Goal: Task Accomplishment & Management: Use online tool/utility

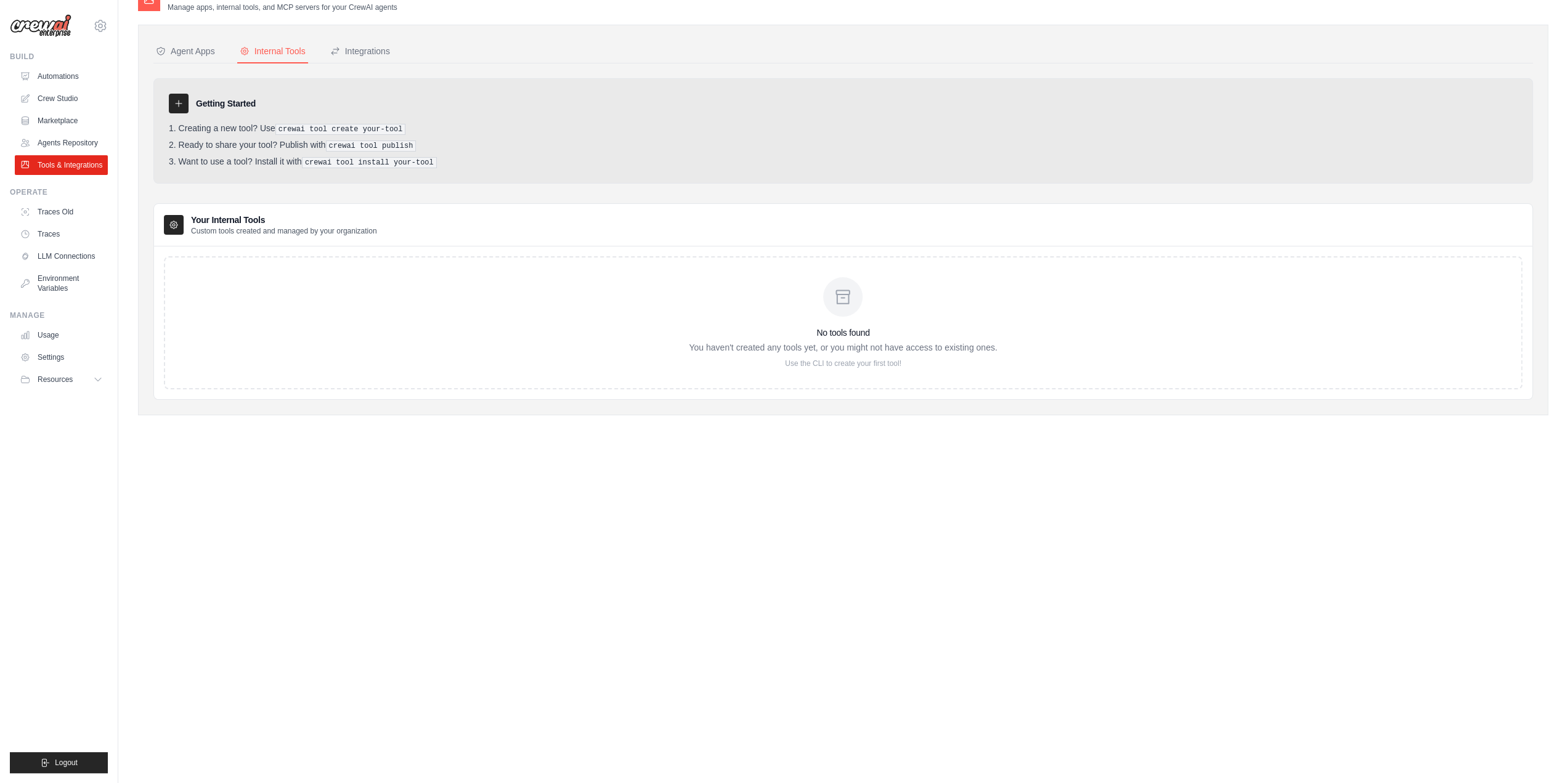
scroll to position [24, 0]
click at [173, 48] on div "Agent Apps" at bounding box center [185, 52] width 59 height 13
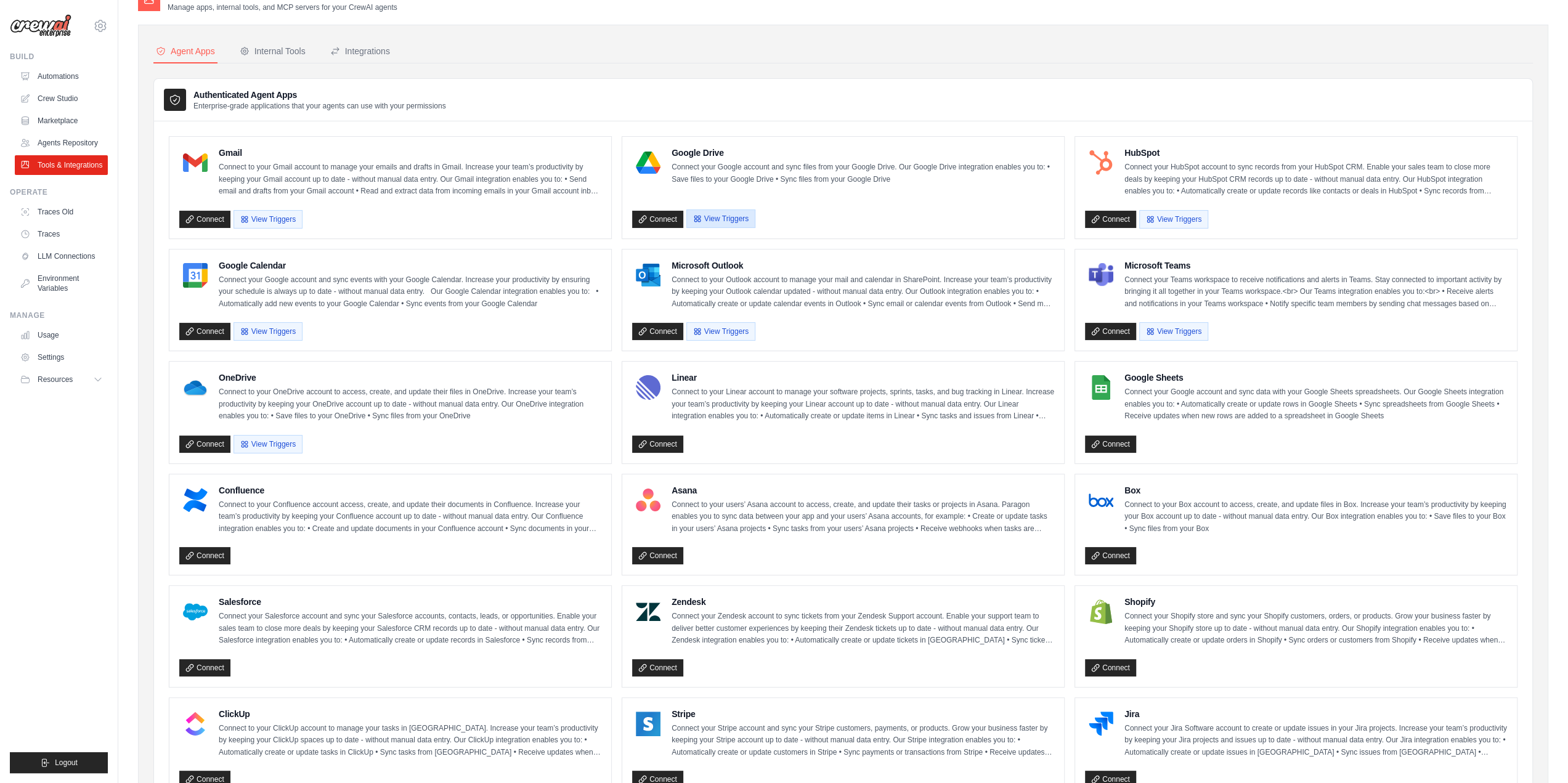
click at [720, 215] on button "View Triggers" at bounding box center [721, 219] width 69 height 19
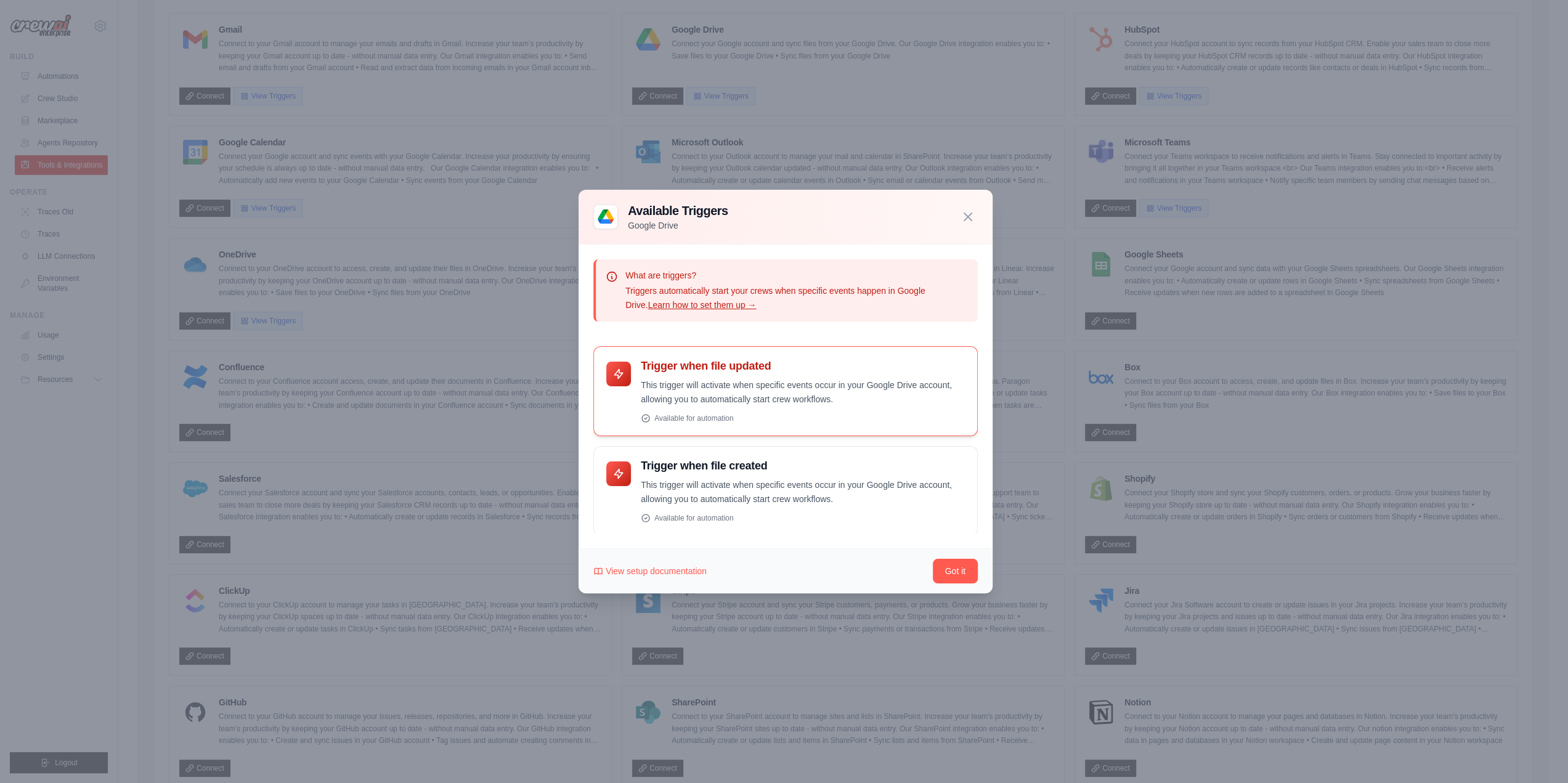
scroll to position [91, 0]
click at [964, 214] on icon "button" at bounding box center [968, 216] width 15 height 15
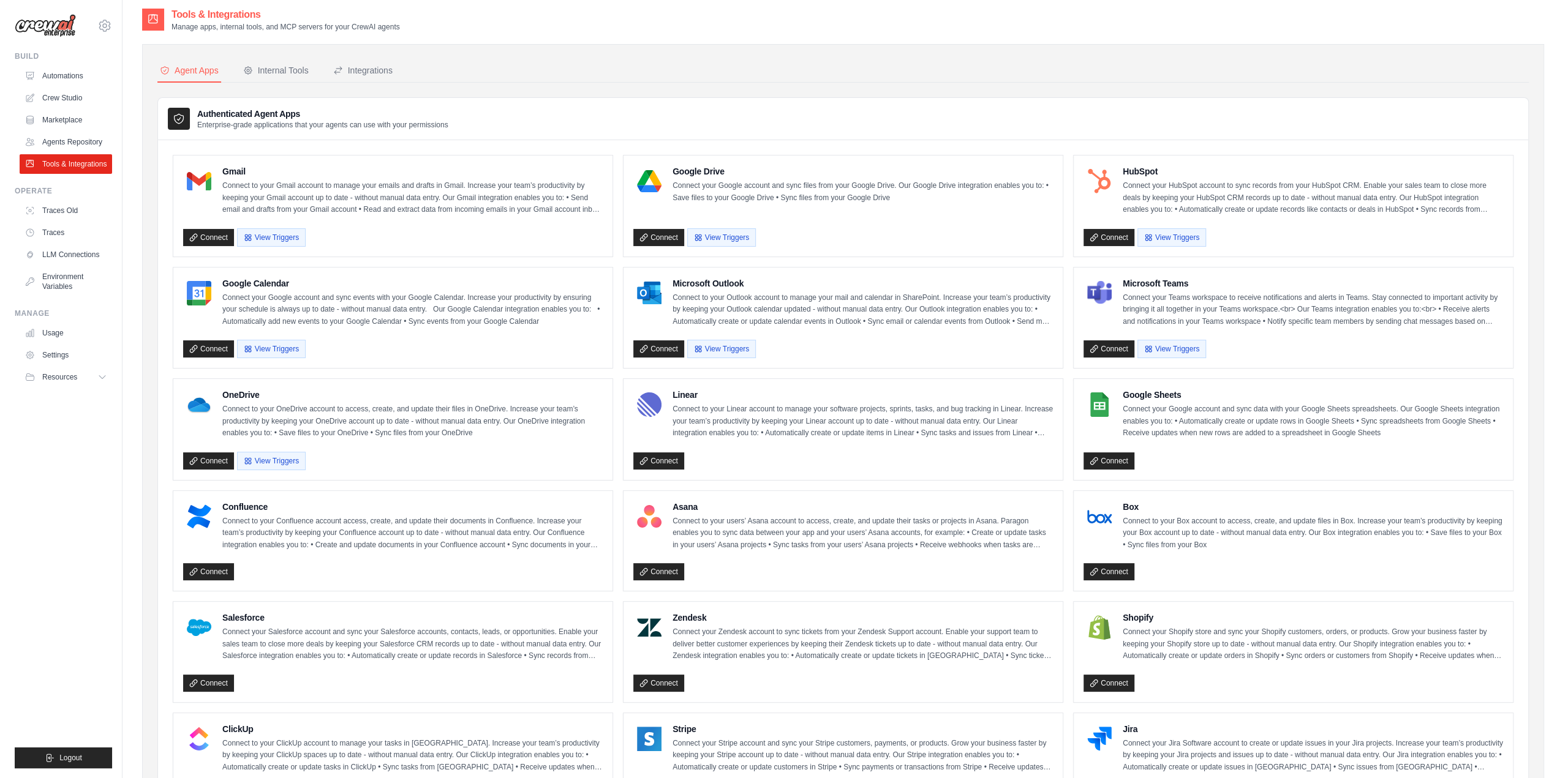
scroll to position [0, 0]
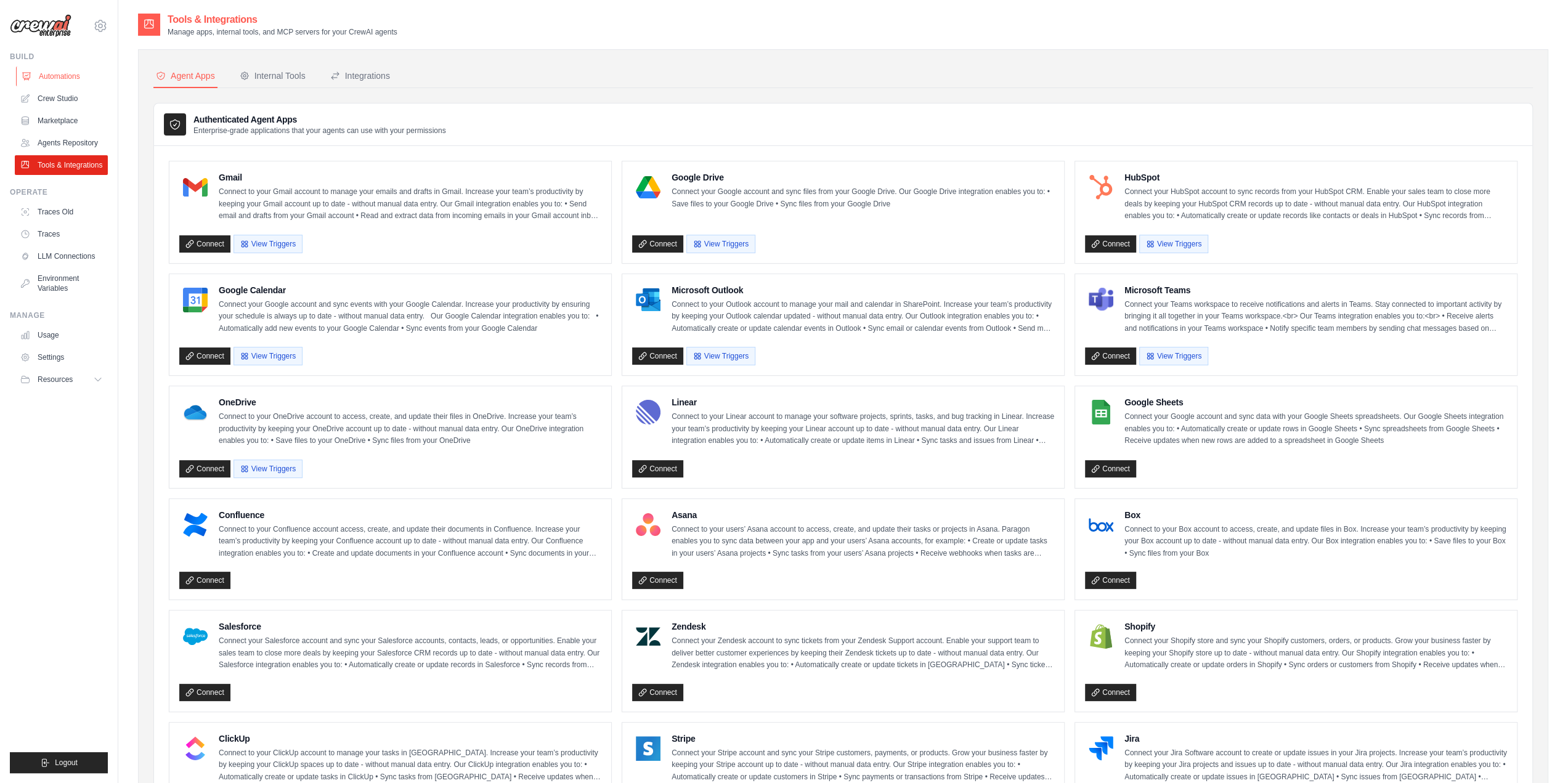
click at [65, 72] on link "Automations" at bounding box center [63, 77] width 93 height 19
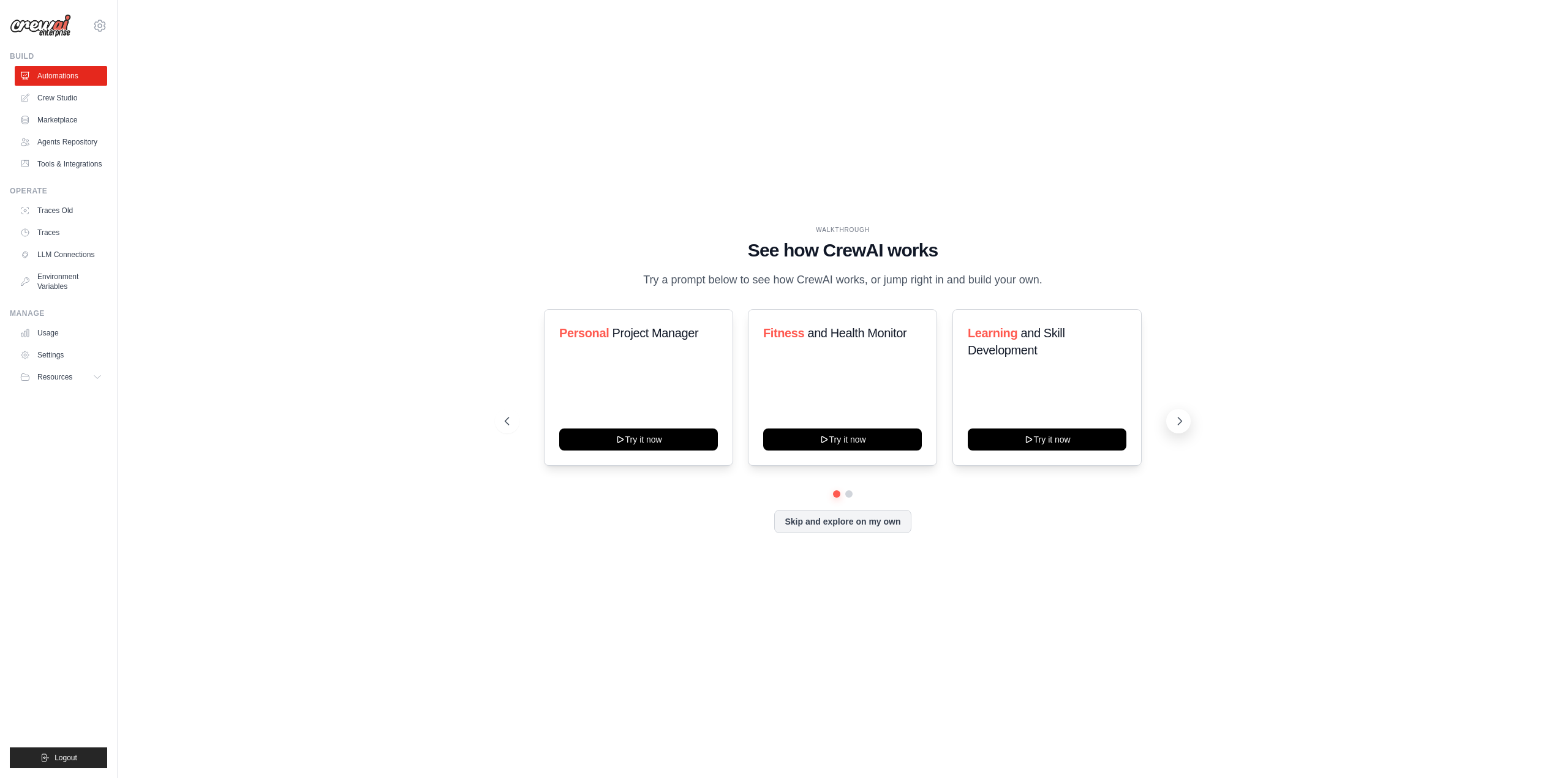
click at [1174, 417] on icon at bounding box center [1180, 421] width 12 height 12
click at [1174, 428] on button at bounding box center [1178, 420] width 24 height 24
click at [1187, 419] on button at bounding box center [1178, 420] width 24 height 24
click at [804, 519] on button "Skip and explore on my own" at bounding box center [842, 520] width 136 height 24
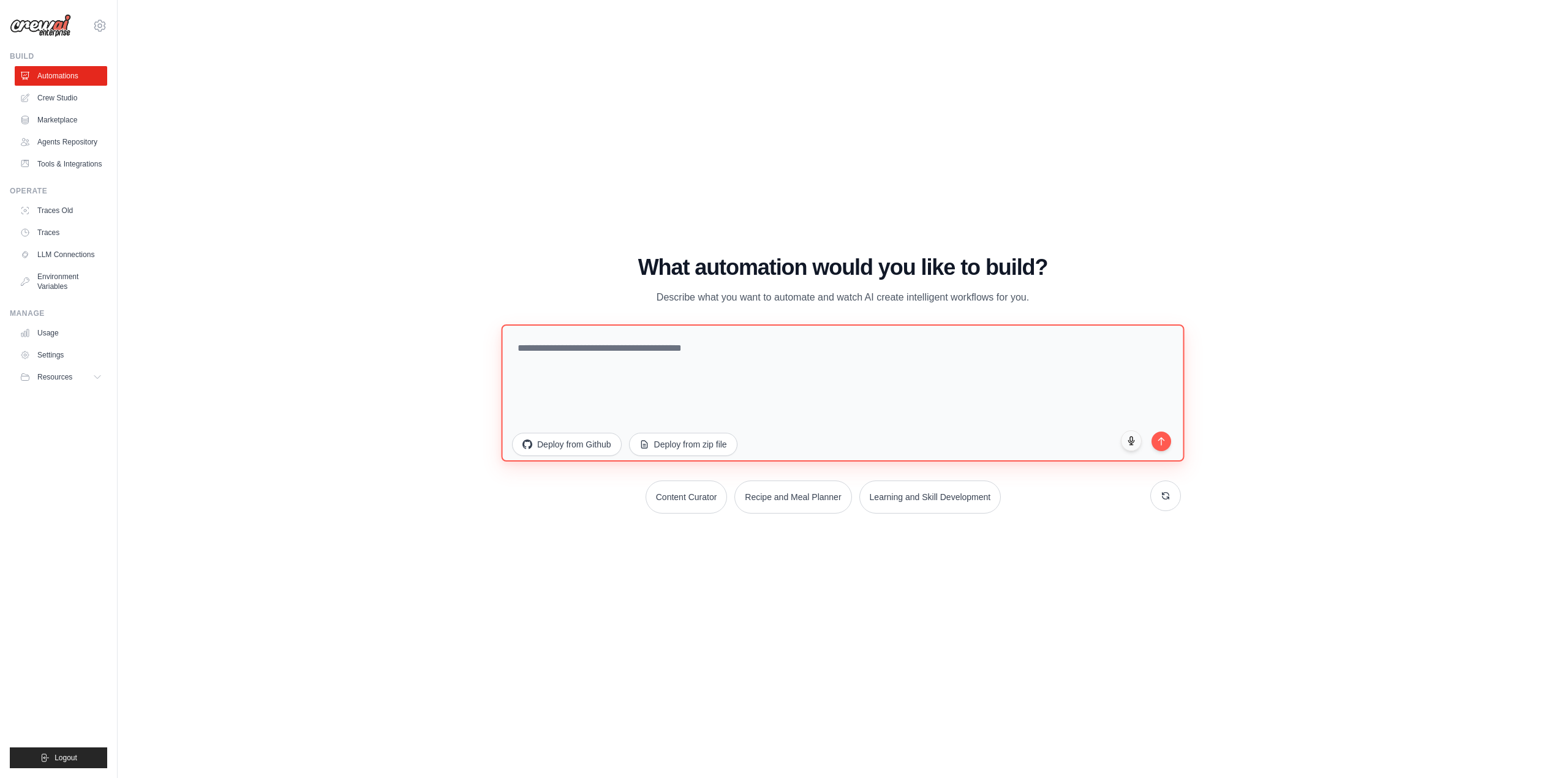
click at [791, 380] on textarea at bounding box center [842, 392] width 683 height 137
click at [812, 358] on textarea at bounding box center [842, 392] width 683 height 137
type textarea "**********"
click at [1163, 446] on button "submit" at bounding box center [1161, 439] width 21 height 21
click at [849, 59] on div "WALKTHROUGH See how [PERSON_NAME] works Try a prompt below to see how [PERSON_N…" at bounding box center [842, 389] width 1411 height 753
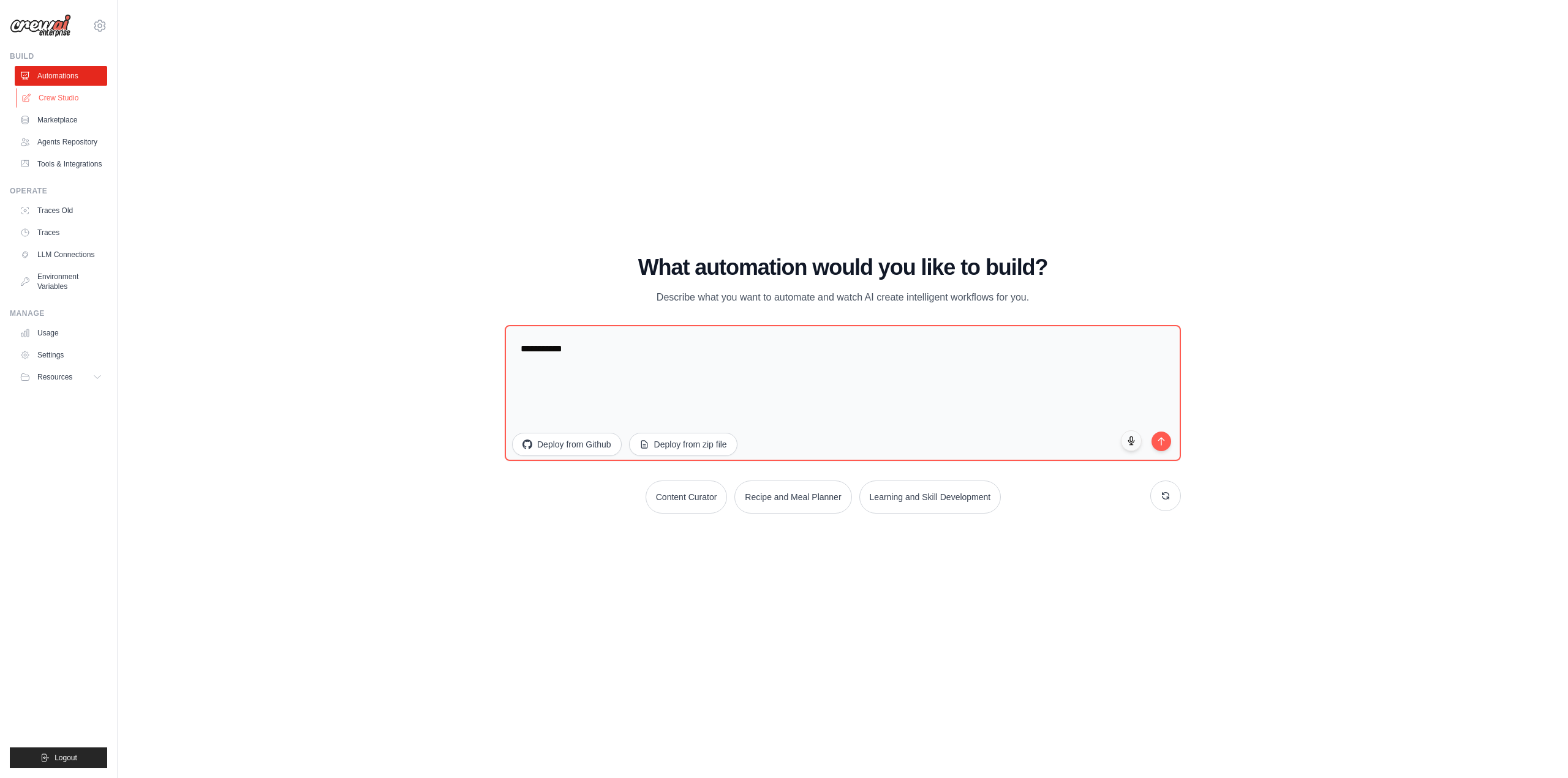
click at [45, 96] on link "Crew Studio" at bounding box center [62, 98] width 93 height 19
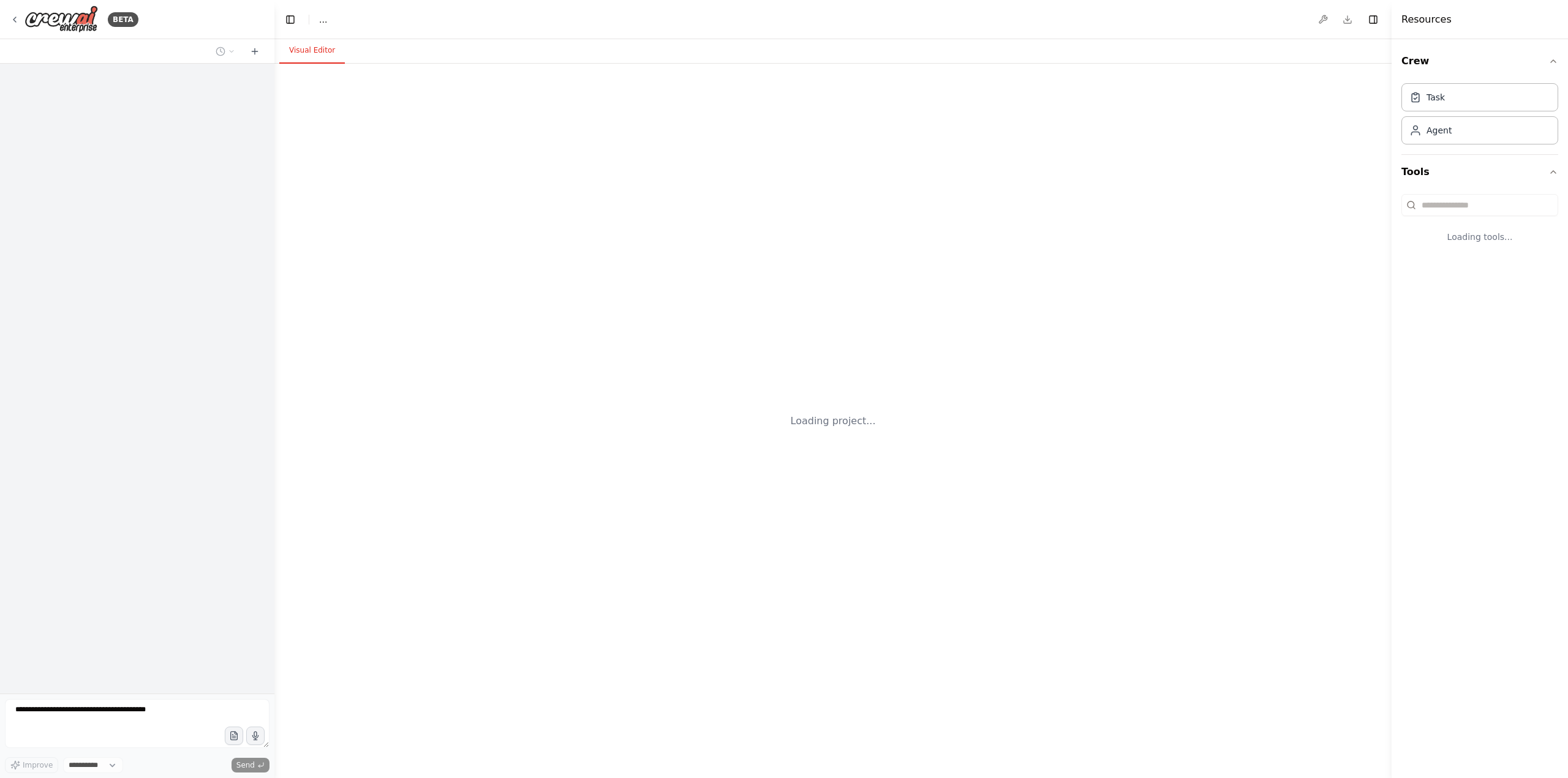
select select "****"
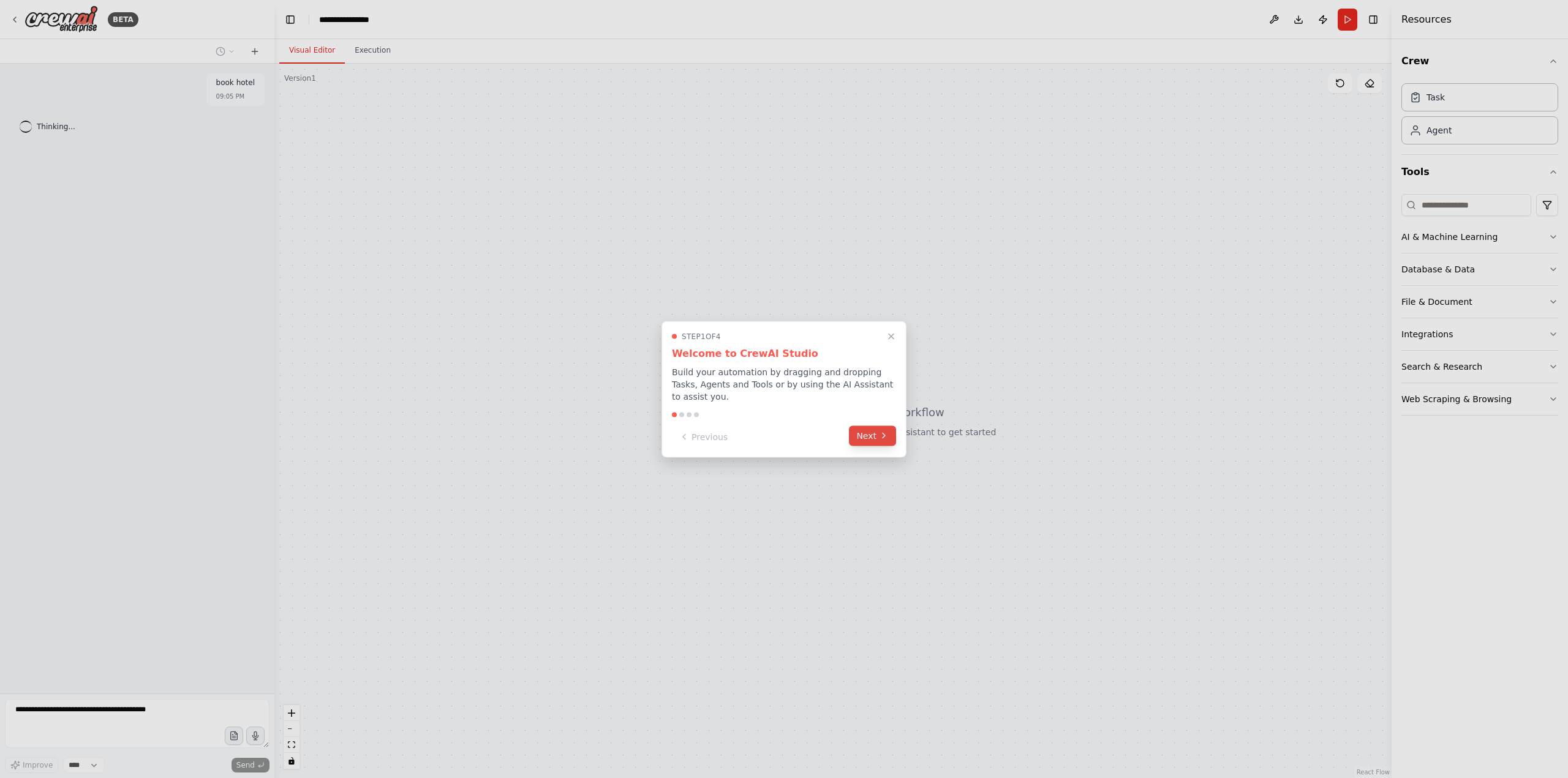
click at [853, 434] on button "Next" at bounding box center [873, 435] width 47 height 20
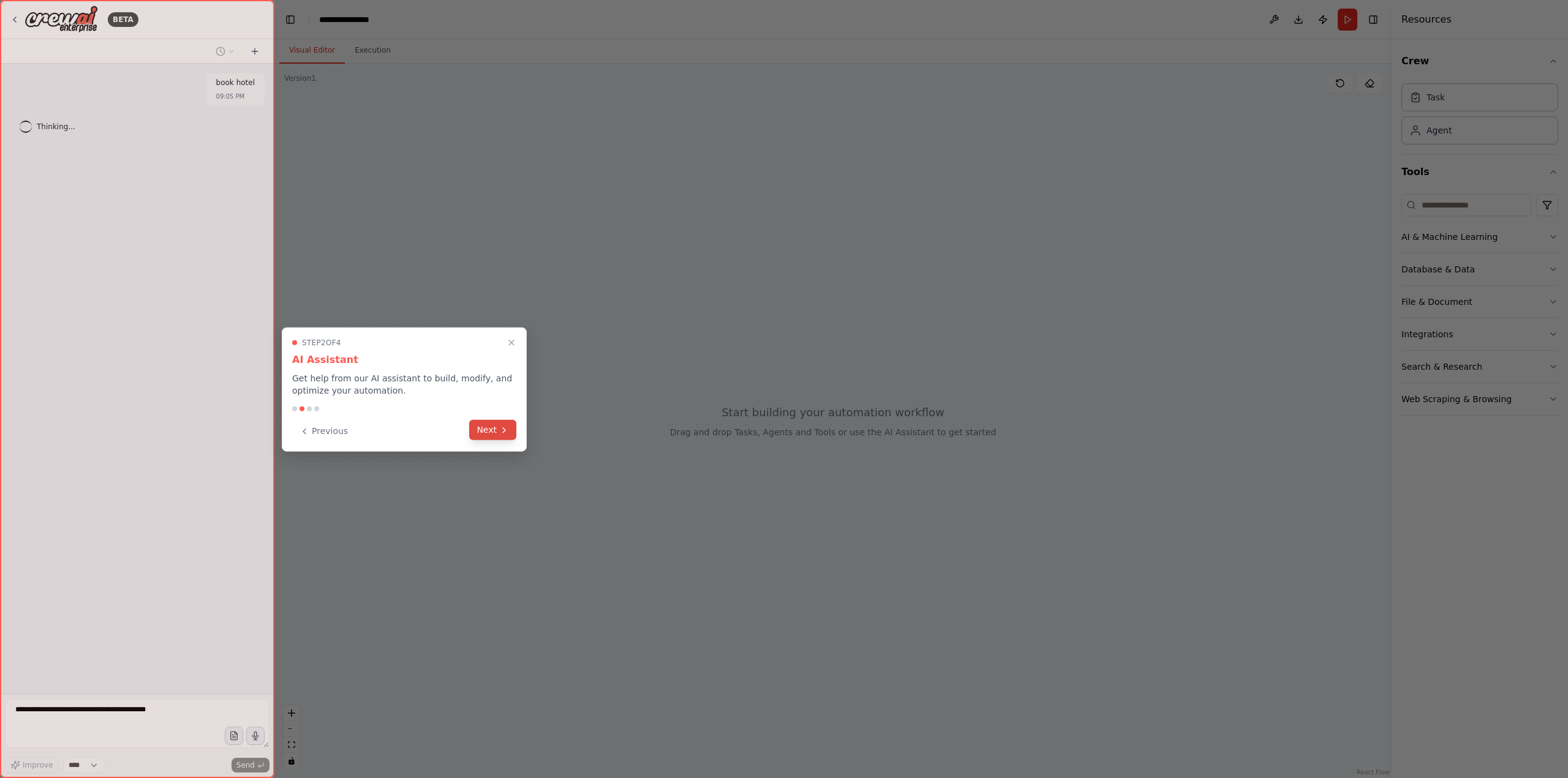
click at [485, 428] on button "Next" at bounding box center [493, 429] width 47 height 20
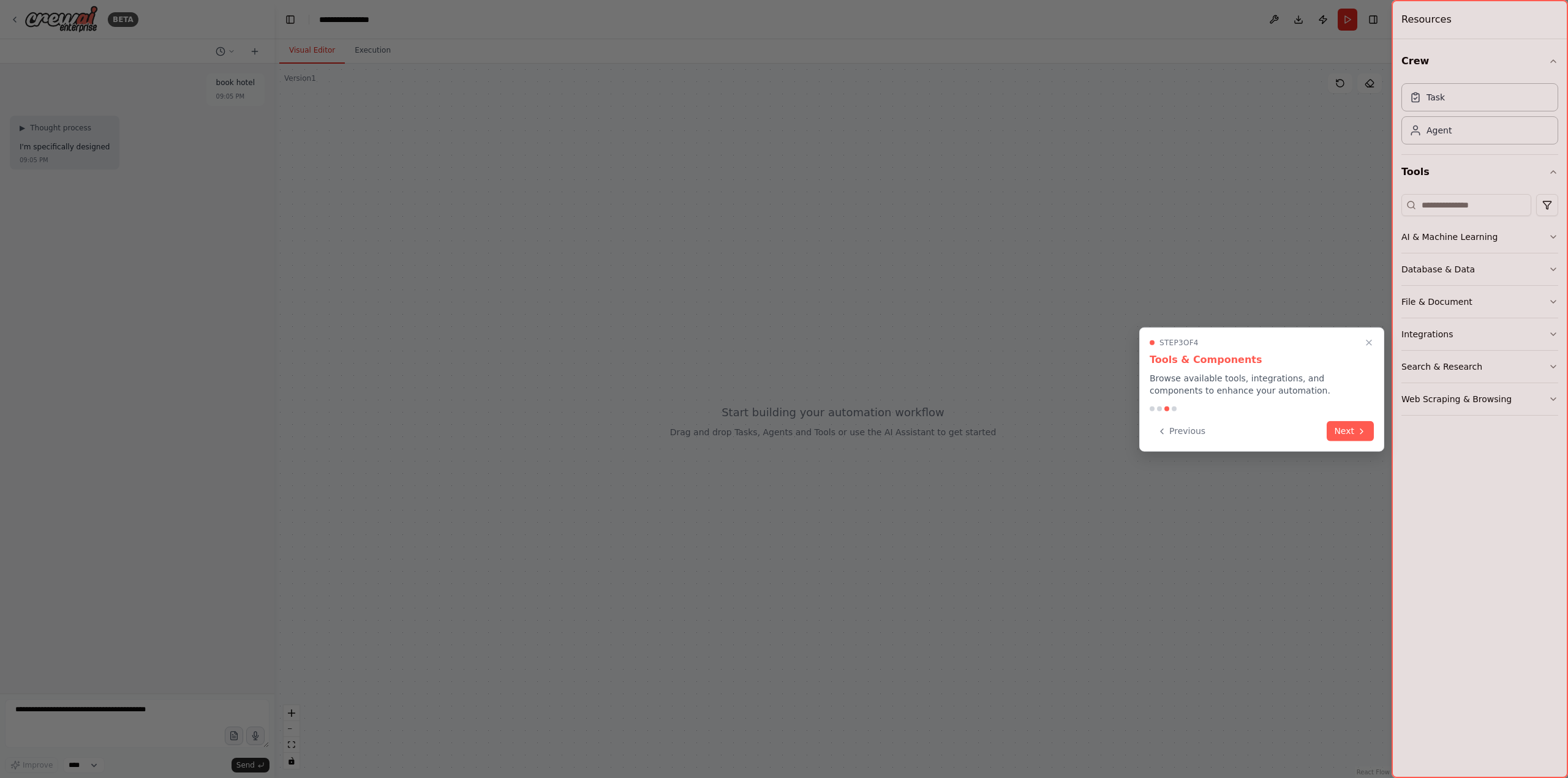
click at [1351, 442] on div "Step 3 of 4 Tools & Components Browse available tools, integrations, and compon…" at bounding box center [1261, 389] width 245 height 124
click at [1344, 433] on button "Next" at bounding box center [1350, 429] width 47 height 20
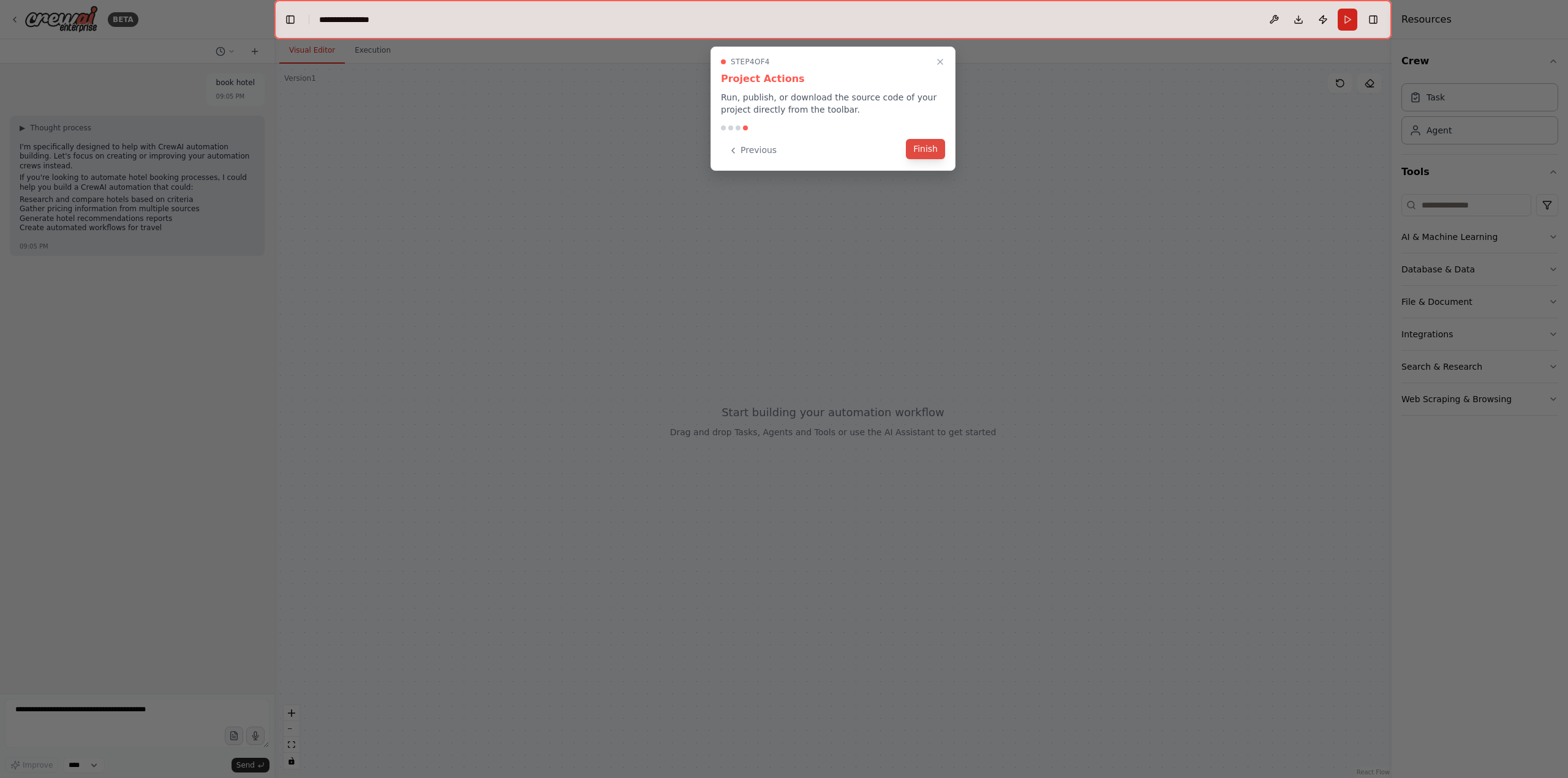
click at [920, 151] on button "Finish" at bounding box center [925, 149] width 39 height 20
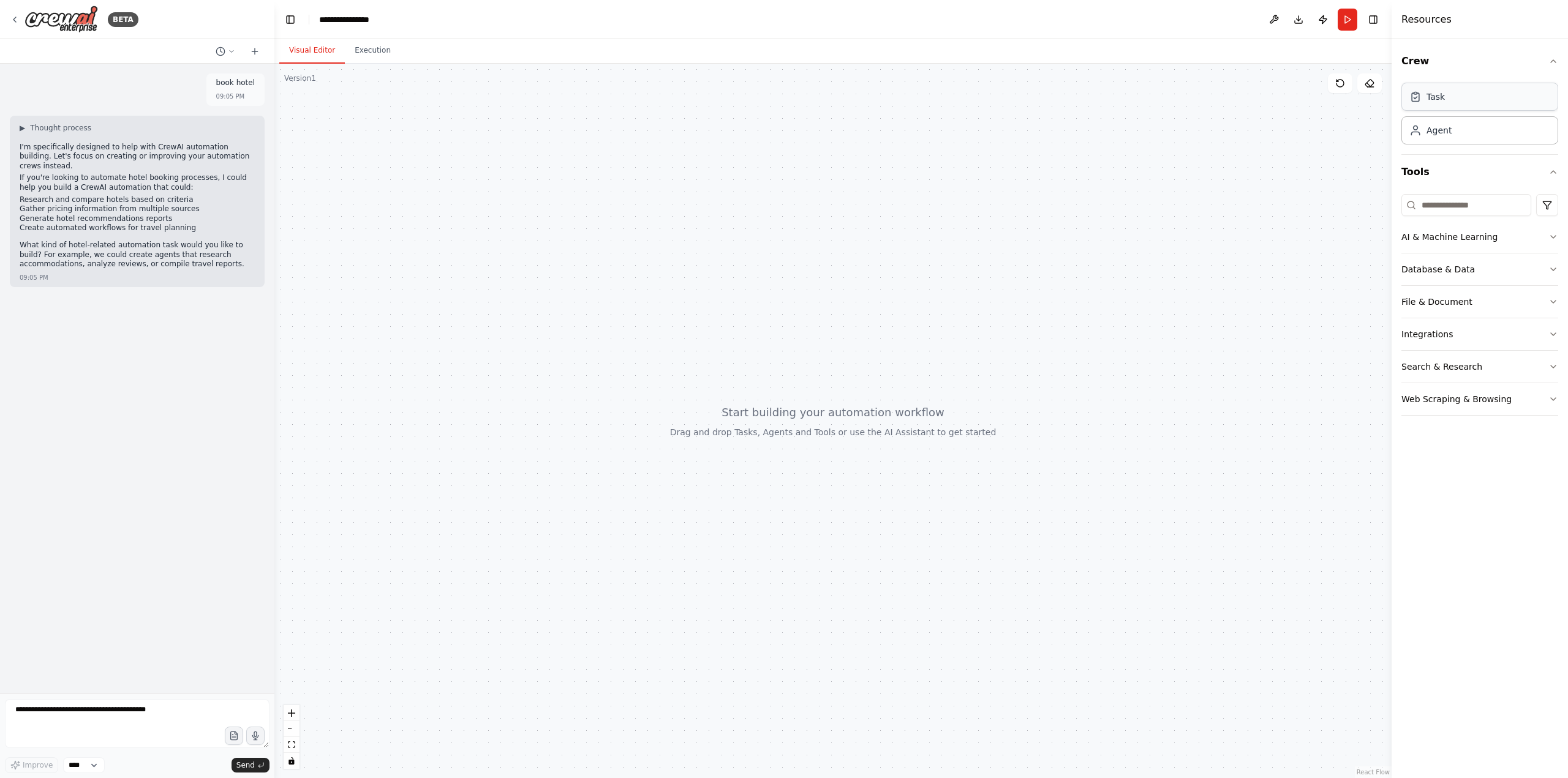
click at [1481, 100] on div "Task" at bounding box center [1479, 96] width 157 height 28
click at [1484, 136] on div "Agent" at bounding box center [1479, 129] width 157 height 28
click at [1488, 242] on div "AI & Machine Learning" at bounding box center [1449, 237] width 96 height 12
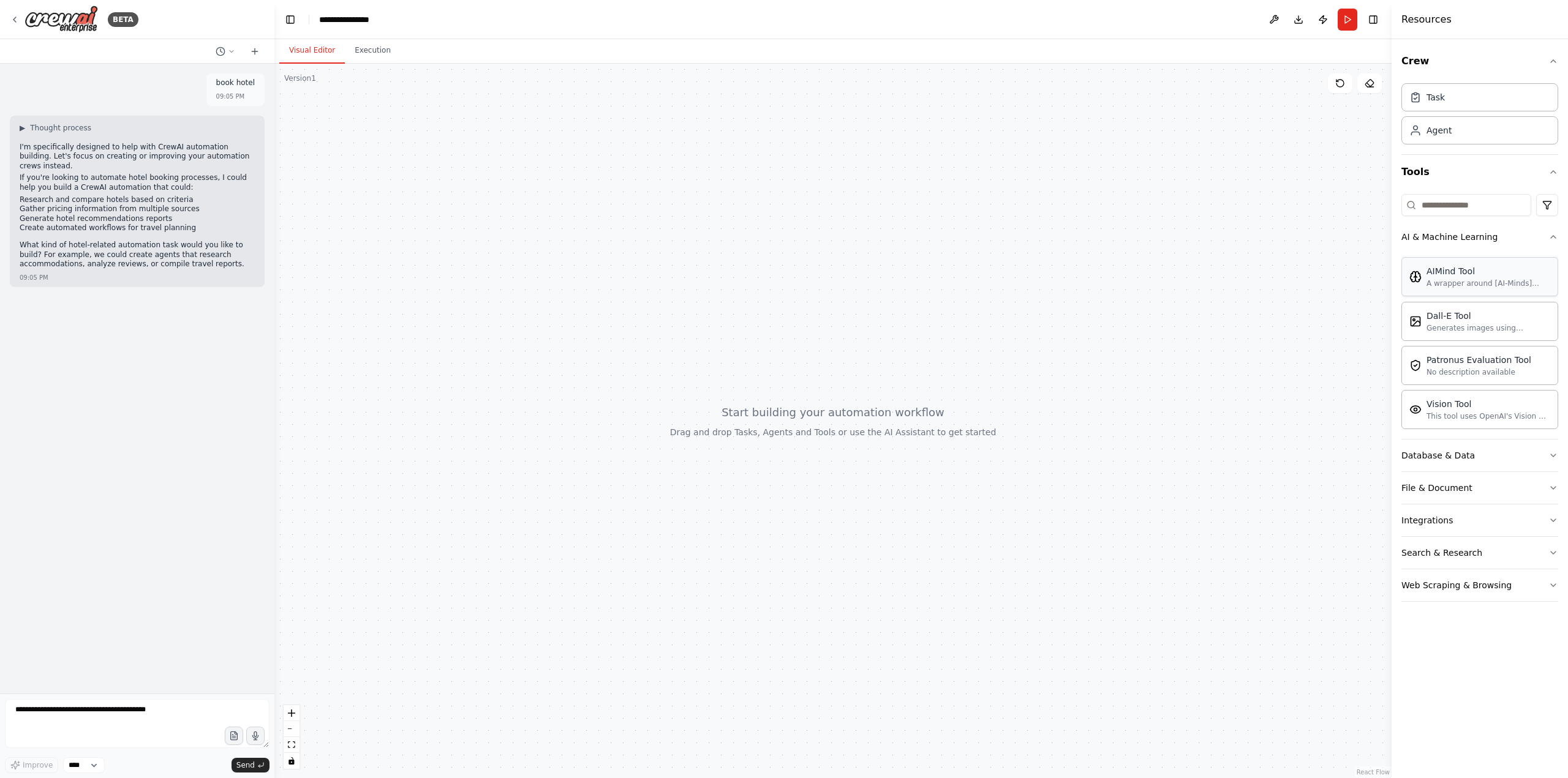
click at [1457, 286] on div "A wrapper around [AI-Minds](https://mindsdb.com/minds). Useful for when you nee…" at bounding box center [1488, 284] width 124 height 10
click at [1446, 267] on div "AIMind Tool" at bounding box center [1488, 271] width 124 height 12
drag, startPoint x: 1446, startPoint y: 267, endPoint x: 1086, endPoint y: 297, distance: 361.2
click at [1086, 297] on div "**********" at bounding box center [784, 389] width 1568 height 778
drag, startPoint x: 1043, startPoint y: 272, endPoint x: 1305, endPoint y: 307, distance: 264.3
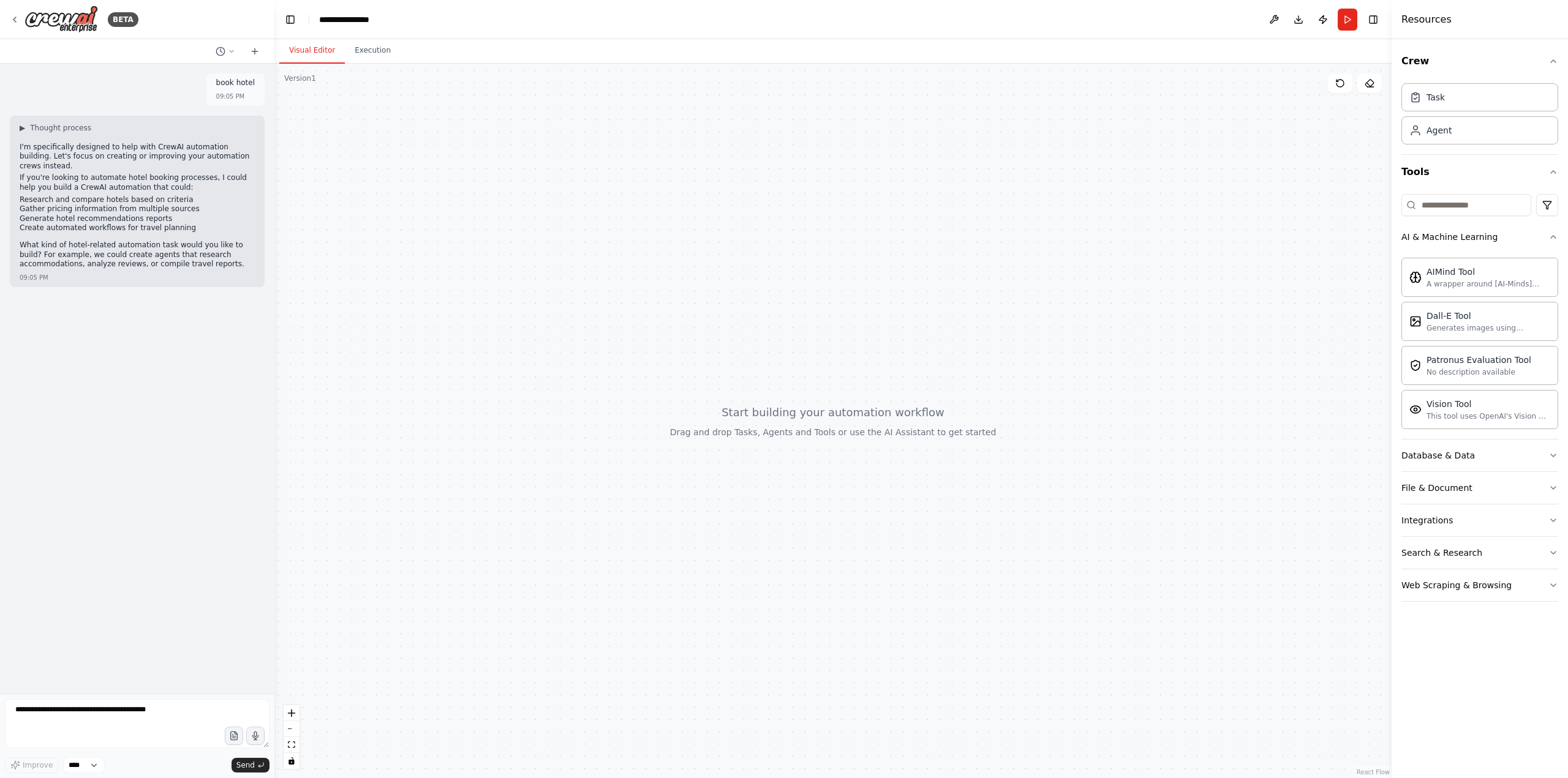
click at [1329, 311] on div at bounding box center [832, 420] width 1117 height 714
drag, startPoint x: 1012, startPoint y: 306, endPoint x: 1009, endPoint y: 234, distance: 72.1
click at [1009, 234] on div at bounding box center [832, 420] width 1117 height 714
click at [1509, 333] on div "Dall-E Tool Generates images using OpenAI's Dall-E model." at bounding box center [1479, 320] width 157 height 39
click at [1493, 369] on div "No description available" at bounding box center [1478, 371] width 104 height 10
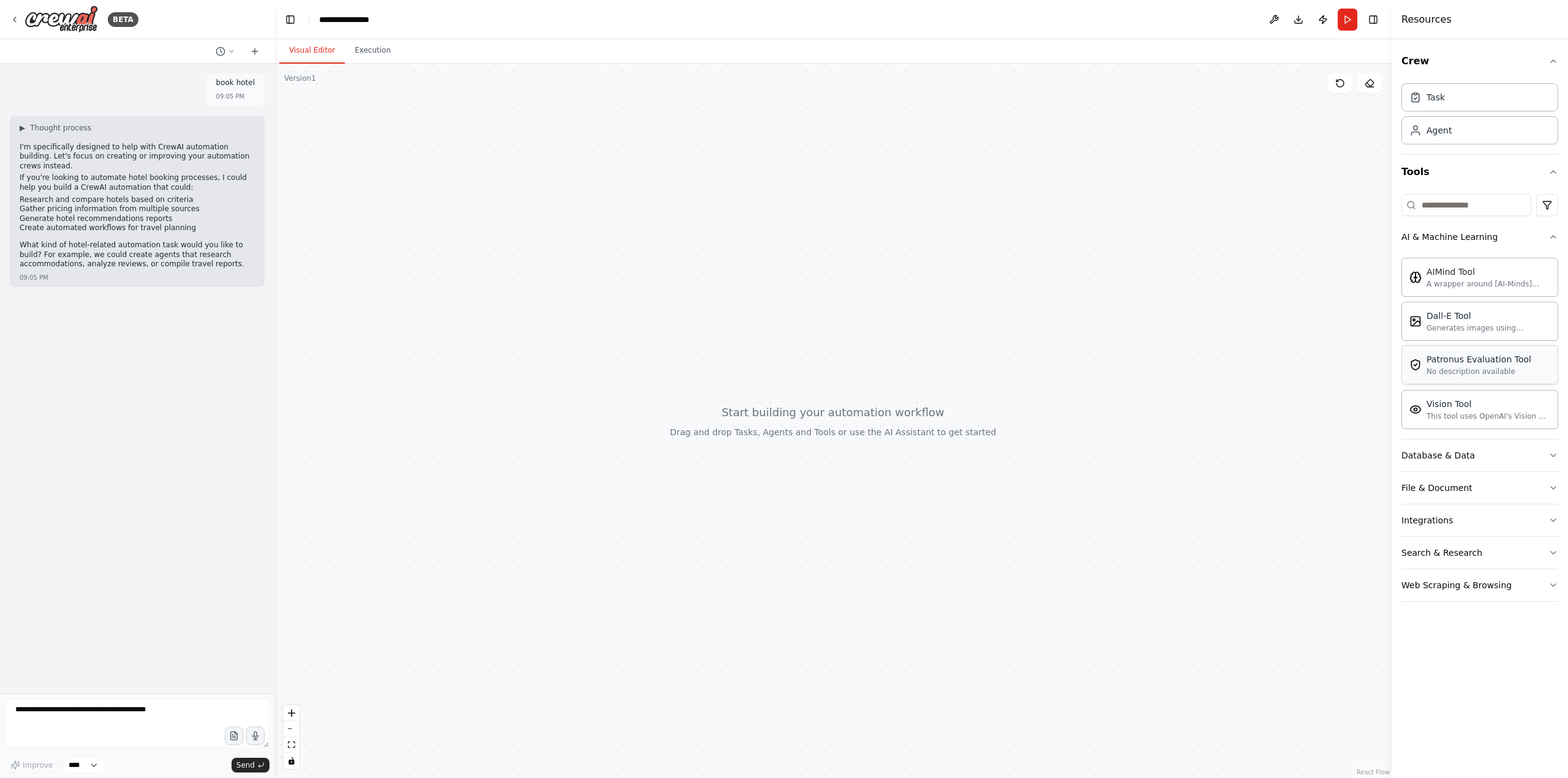
click at [1493, 369] on div "No description available" at bounding box center [1478, 371] width 104 height 10
drag, startPoint x: 1493, startPoint y: 369, endPoint x: 1212, endPoint y: 349, distance: 281.7
drag, startPoint x: 1212, startPoint y: 349, endPoint x: 1451, endPoint y: 141, distance: 316.8
click at [1451, 141] on div "Agent" at bounding box center [1479, 129] width 157 height 28
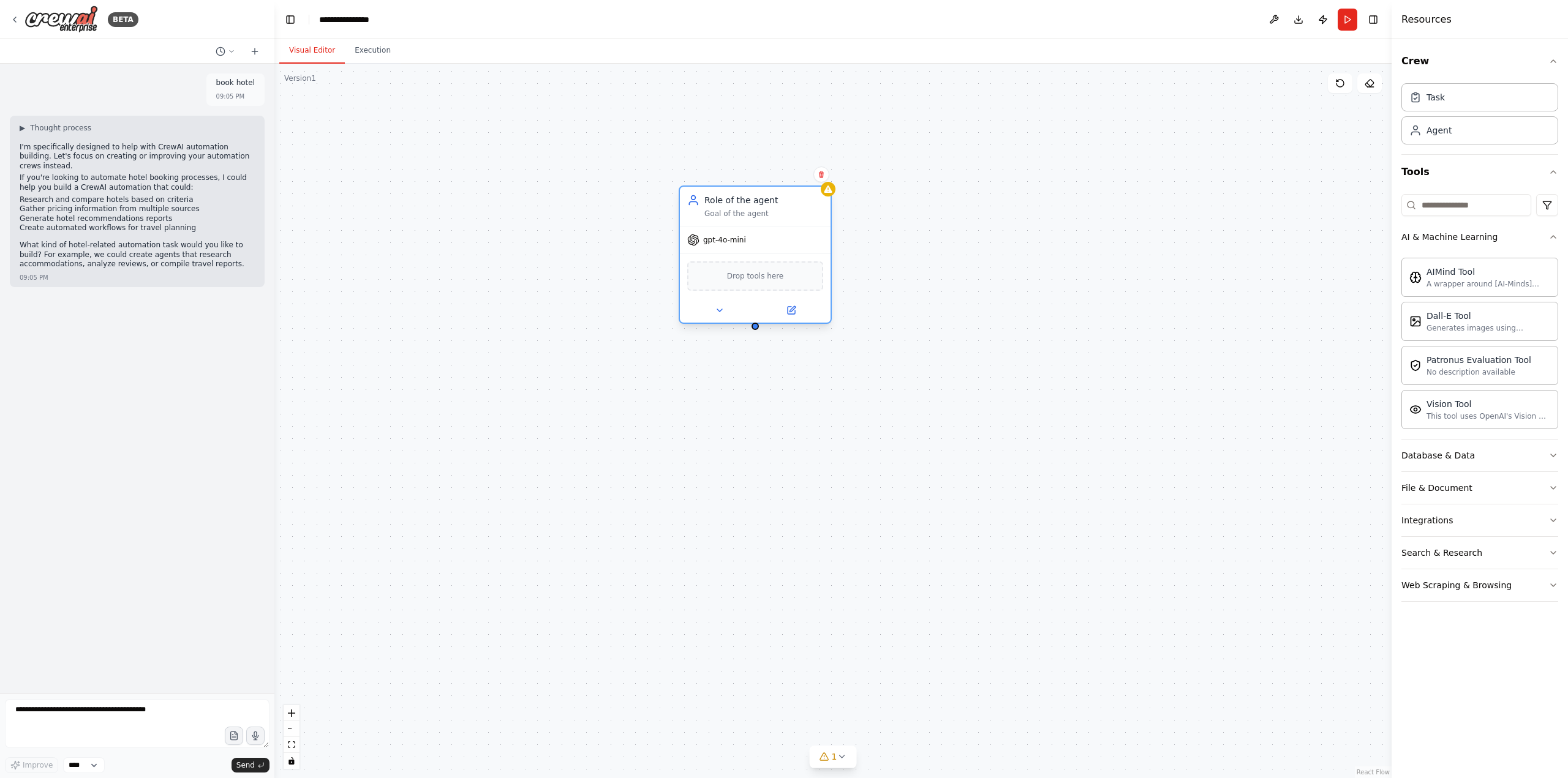
drag, startPoint x: 1284, startPoint y: 189, endPoint x: 736, endPoint y: 208, distance: 548.3
click at [736, 206] on div "Role of the agent" at bounding box center [764, 201] width 119 height 12
drag, startPoint x: 1009, startPoint y: 402, endPoint x: 1017, endPoint y: 367, distance: 35.9
click at [1010, 402] on div "Role of the agent Goal of the agent gpt-4o-mini Drop tools here New Task Task d…" at bounding box center [832, 420] width 1117 height 714
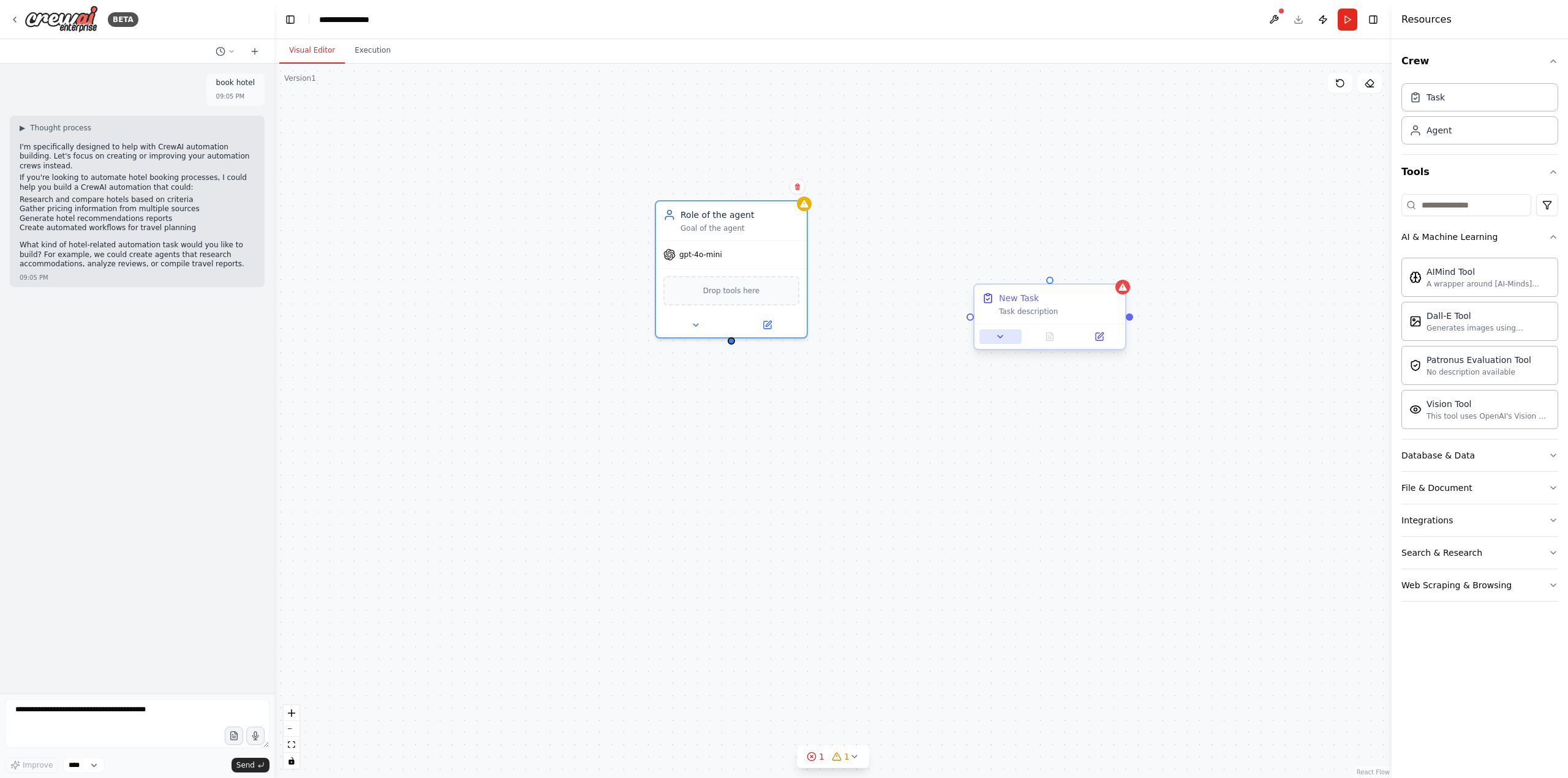
click at [1018, 337] on button at bounding box center [1000, 336] width 42 height 15
click at [1006, 338] on button at bounding box center [1000, 336] width 42 height 15
click at [1122, 293] on div at bounding box center [1122, 286] width 15 height 15
click at [1258, 174] on div "Role of the agent Goal of the agent gpt-4o-mini Drop tools here New Task Task d…" at bounding box center [832, 420] width 1117 height 714
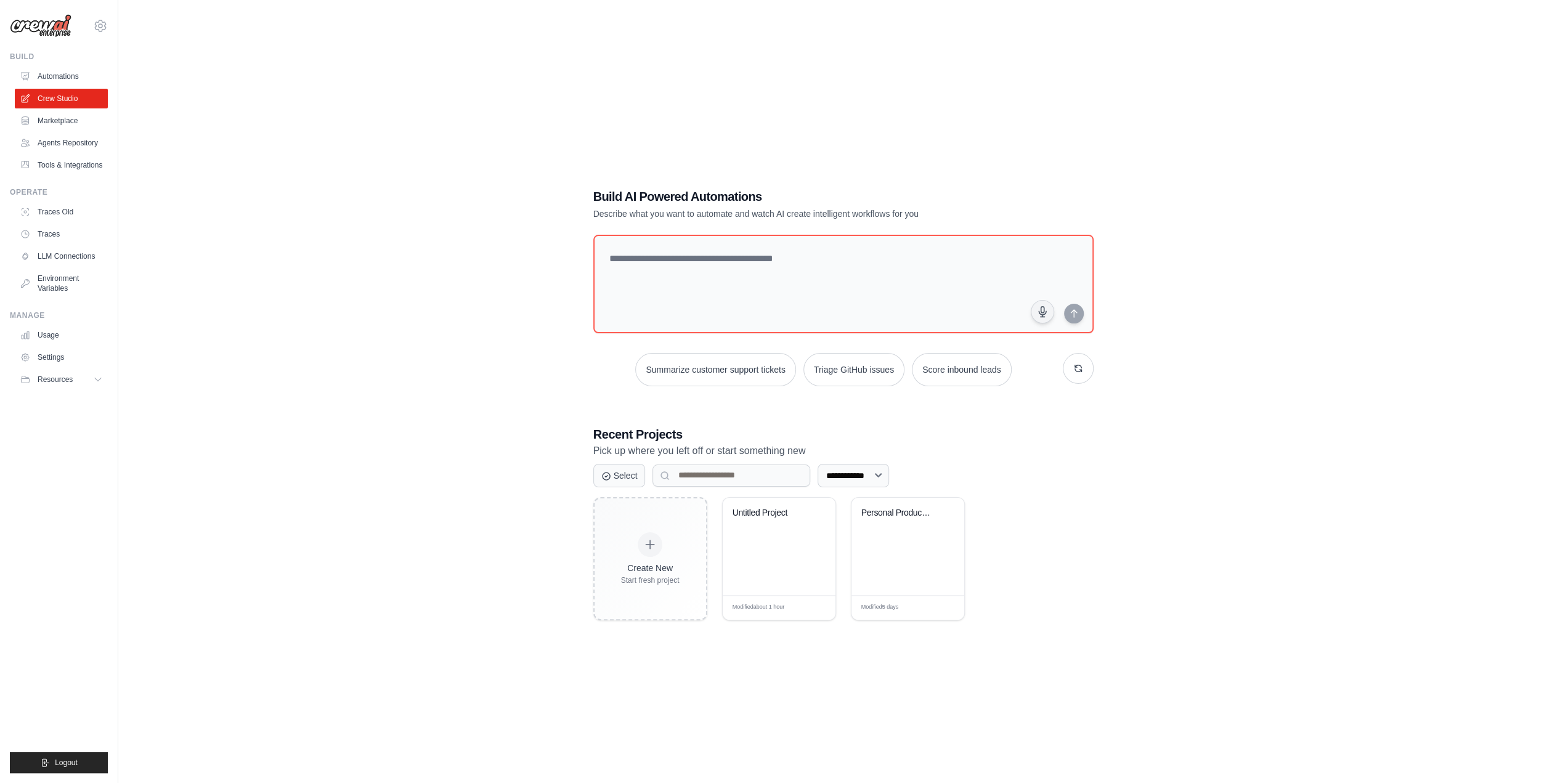
click at [502, 116] on div "**********" at bounding box center [843, 404] width 1411 height 783
click at [662, 569] on div "Create New" at bounding box center [650, 568] width 58 height 13
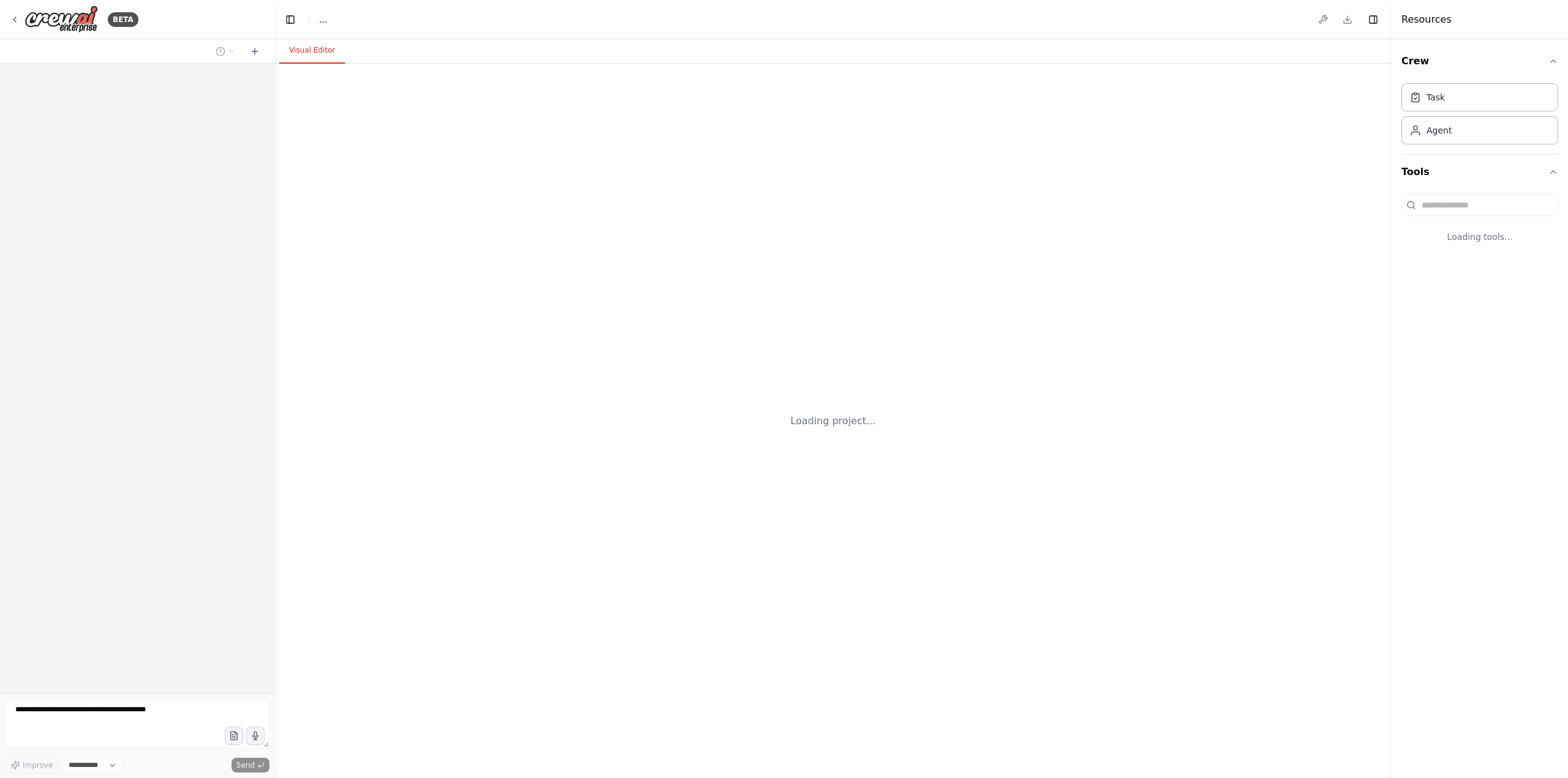
select select "****"
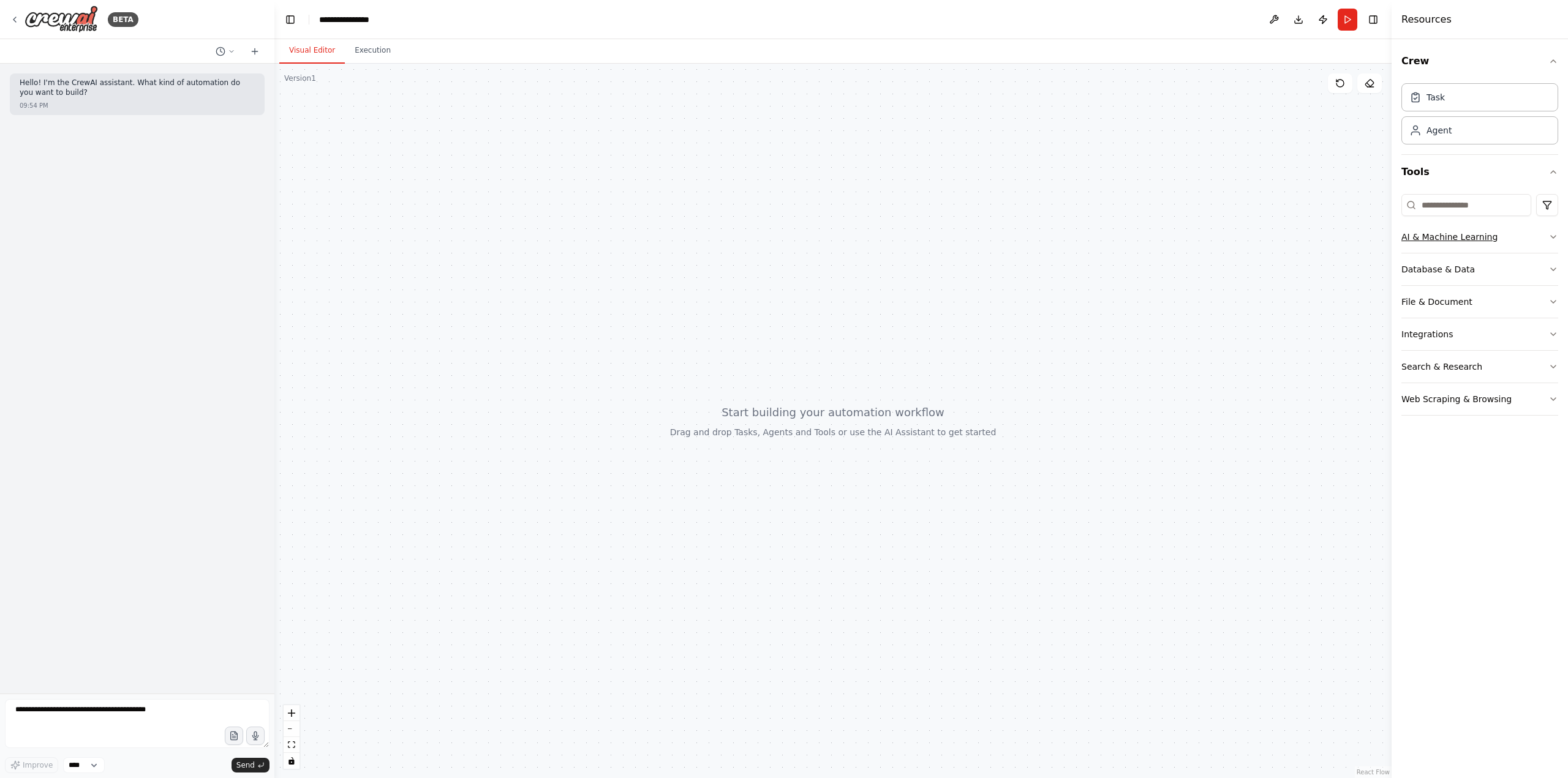
click at [1469, 246] on button "AI & Machine Learning" at bounding box center [1479, 237] width 157 height 32
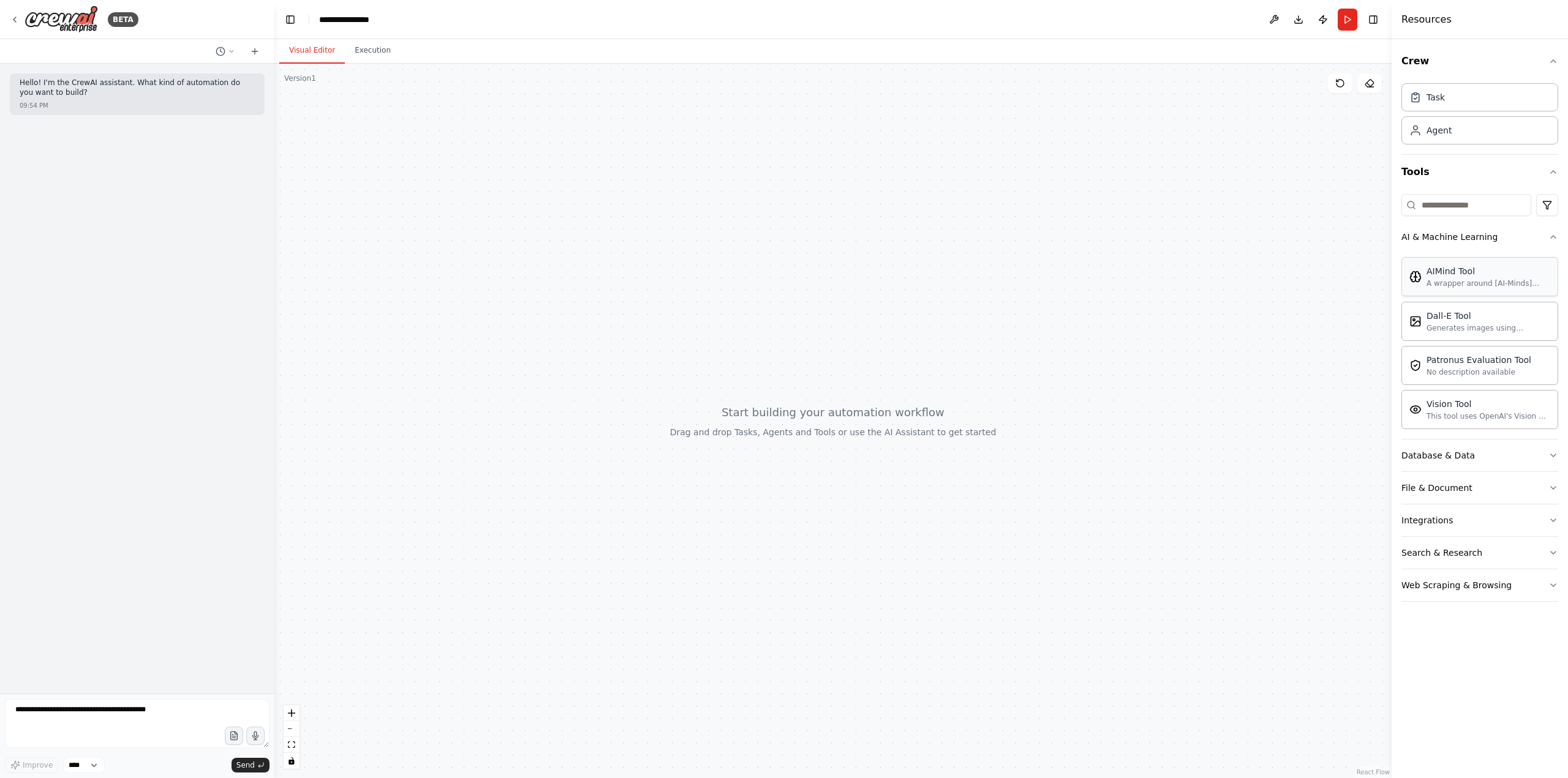
click at [1470, 275] on div "AIMind Tool" at bounding box center [1488, 271] width 124 height 12
click at [1465, 280] on div "A wrapper around [AI-Minds](https://mindsdb.com/minds). Useful for when you nee…" at bounding box center [1488, 284] width 124 height 10
drag, startPoint x: 1464, startPoint y: 281, endPoint x: 1457, endPoint y: 274, distance: 9.9
click at [1460, 279] on div "A wrapper around [AI-Minds](https://mindsdb.com/minds). Useful for when you nee…" at bounding box center [1488, 284] width 124 height 10
click at [1481, 243] on button "AI & Machine Learning" at bounding box center [1479, 237] width 157 height 32
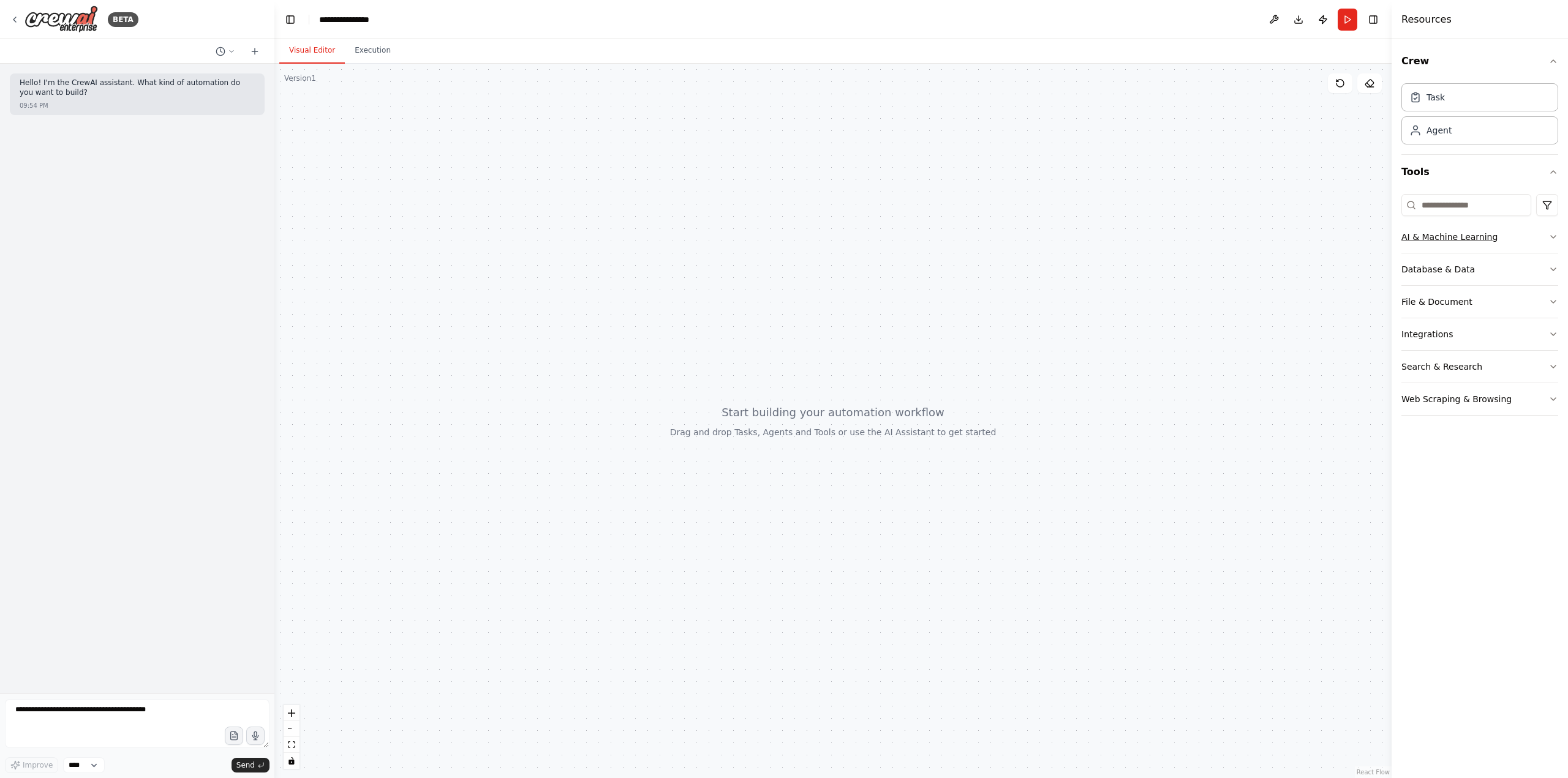
click at [1478, 238] on div "AI & Machine Learning" at bounding box center [1449, 237] width 96 height 12
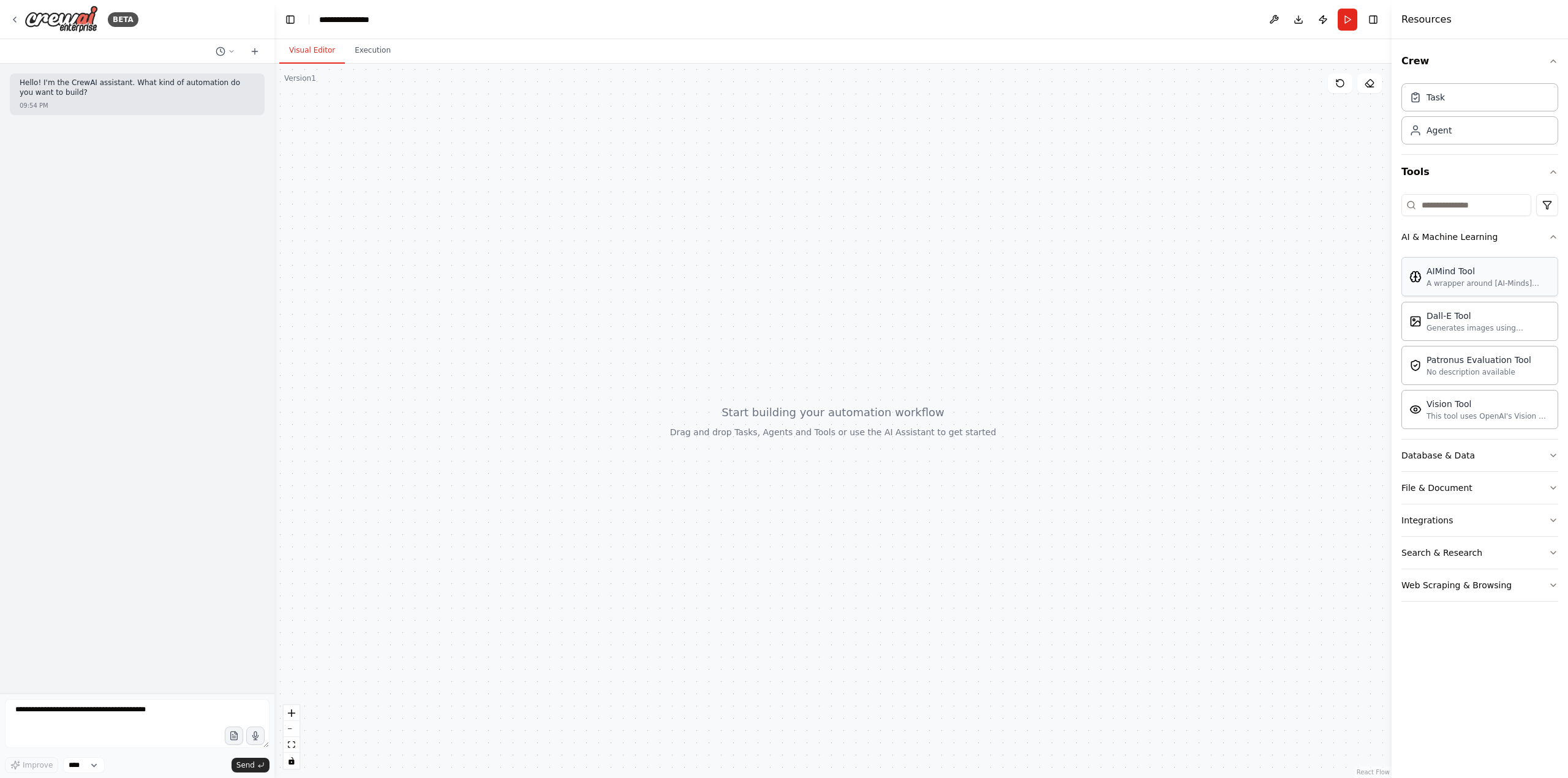
click at [1477, 293] on div "AIMind Tool A wrapper around [AI-Minds](https://mindsdb.com/minds). Useful for …" at bounding box center [1479, 277] width 157 height 39
click at [1471, 333] on div "Dall-E Tool Generates images using OpenAI's Dall-E model." at bounding box center [1479, 320] width 157 height 39
click at [1467, 369] on div "No description available" at bounding box center [1478, 371] width 104 height 10
click at [1460, 424] on div "Vision Tool This tool uses OpenAI's Vision API to describe the contents of an i…" at bounding box center [1479, 409] width 157 height 39
click at [1460, 452] on div "Database & Data" at bounding box center [1438, 456] width 73 height 12
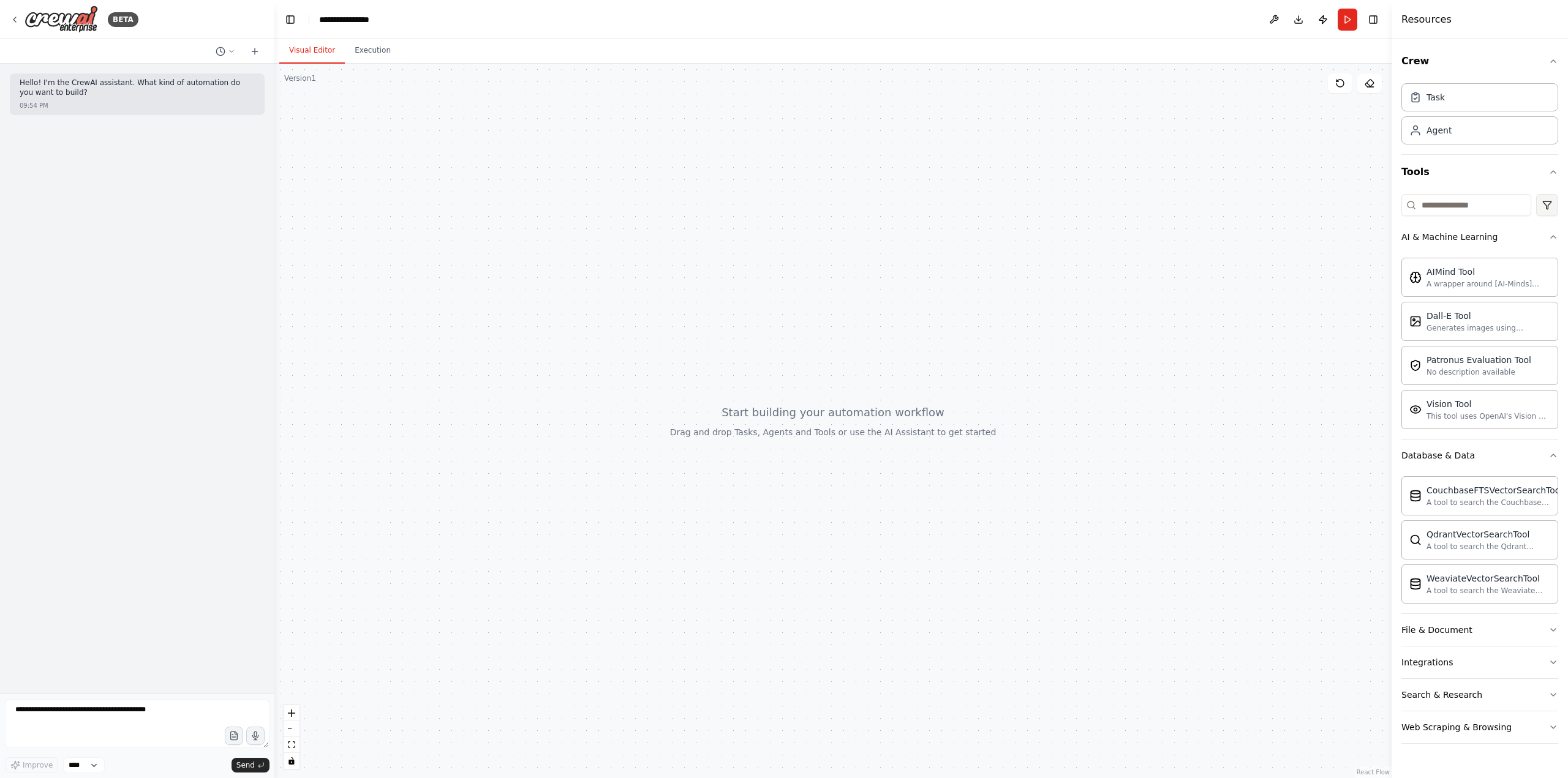
click at [1538, 203] on html "**********" at bounding box center [784, 389] width 1568 height 778
click at [1540, 203] on html "**********" at bounding box center [784, 389] width 1568 height 778
click at [1497, 141] on div "Agent" at bounding box center [1479, 129] width 157 height 28
click at [943, 360] on div "Drop tools here" at bounding box center [951, 347] width 136 height 29
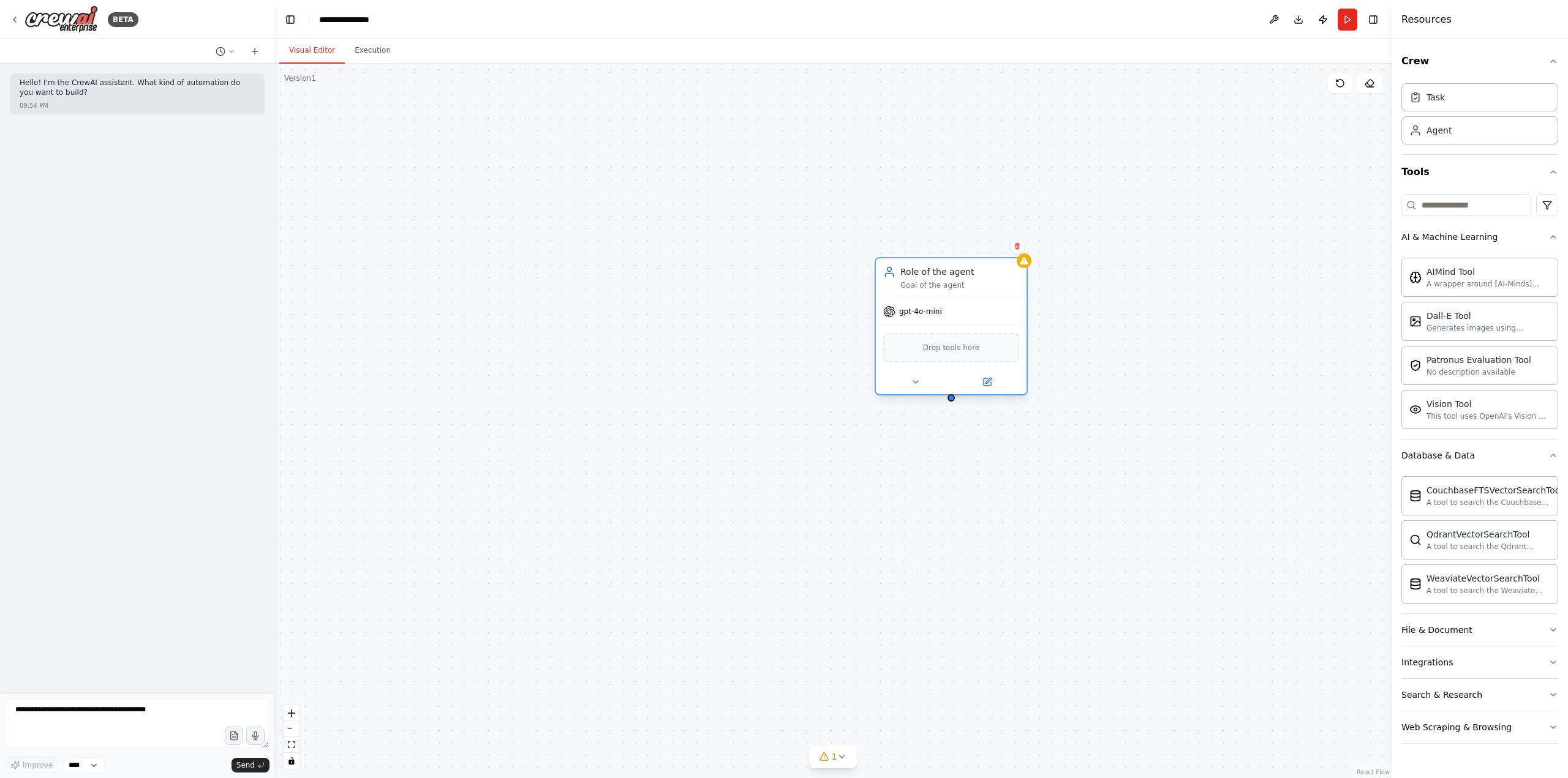
click at [942, 345] on span "Drop tools here" at bounding box center [951, 348] width 57 height 12
click at [983, 387] on icon at bounding box center [987, 384] width 8 height 8
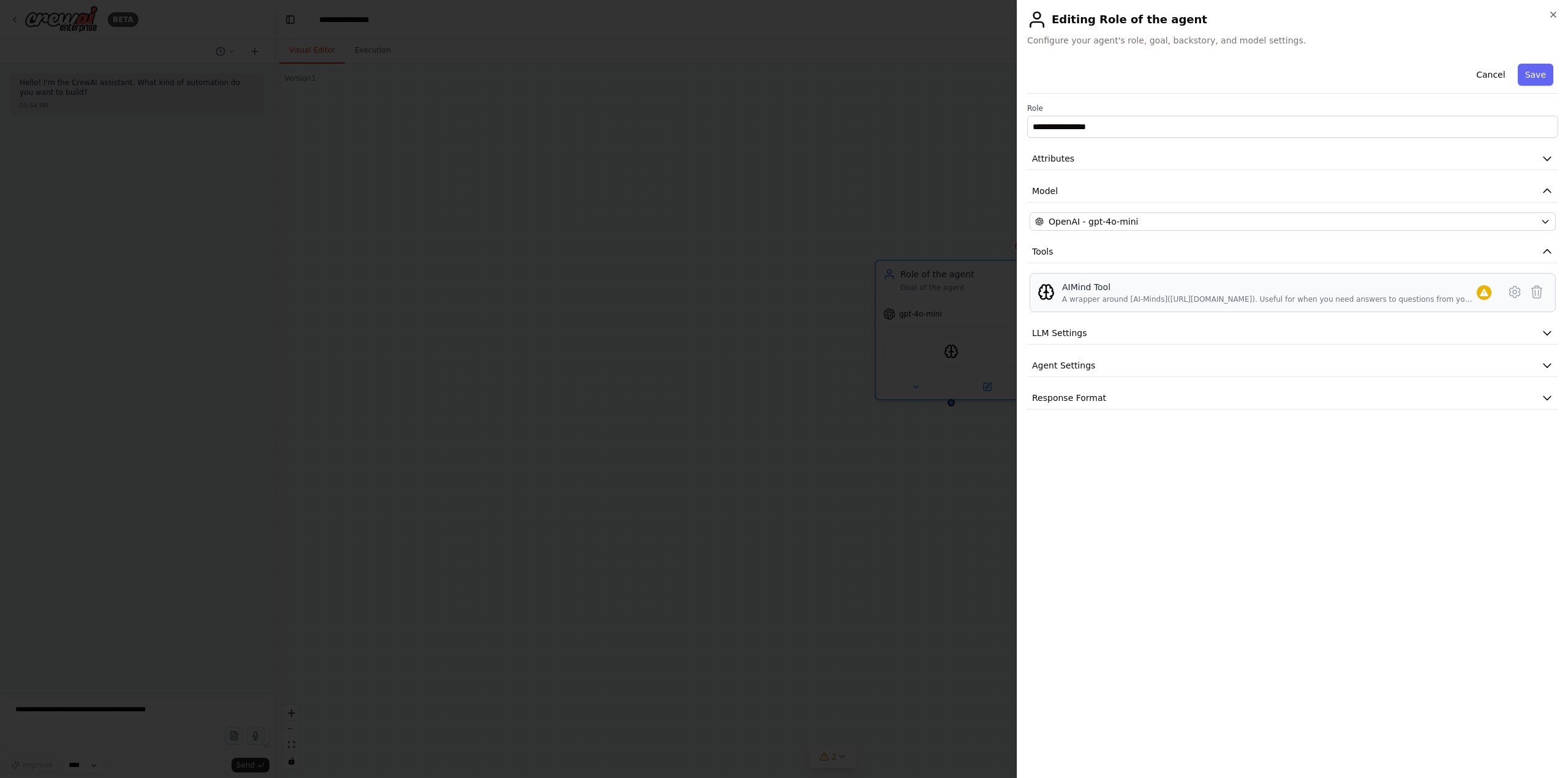
click at [1152, 296] on div "A wrapper around [AI-Minds](https://mindsdb.com/minds). Useful for when you nee…" at bounding box center [1269, 299] width 414 height 10
click at [1515, 290] on icon at bounding box center [1514, 292] width 15 height 15
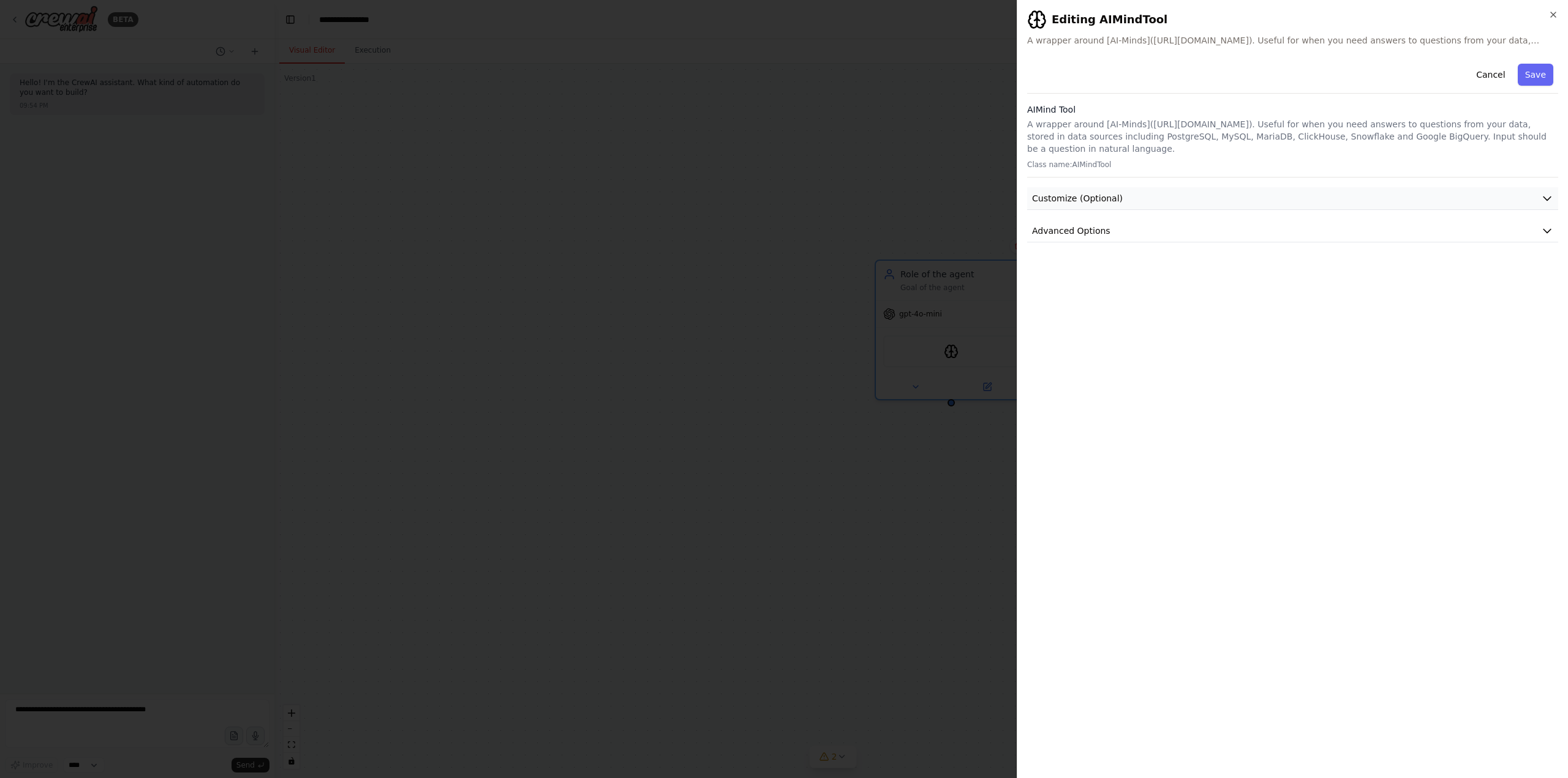
click at [1172, 197] on button "Customize (Optional)" at bounding box center [1292, 198] width 531 height 23
click at [1161, 322] on button "Advanced Options" at bounding box center [1292, 317] width 531 height 23
click at [1547, 71] on button "Save" at bounding box center [1535, 75] width 35 height 22
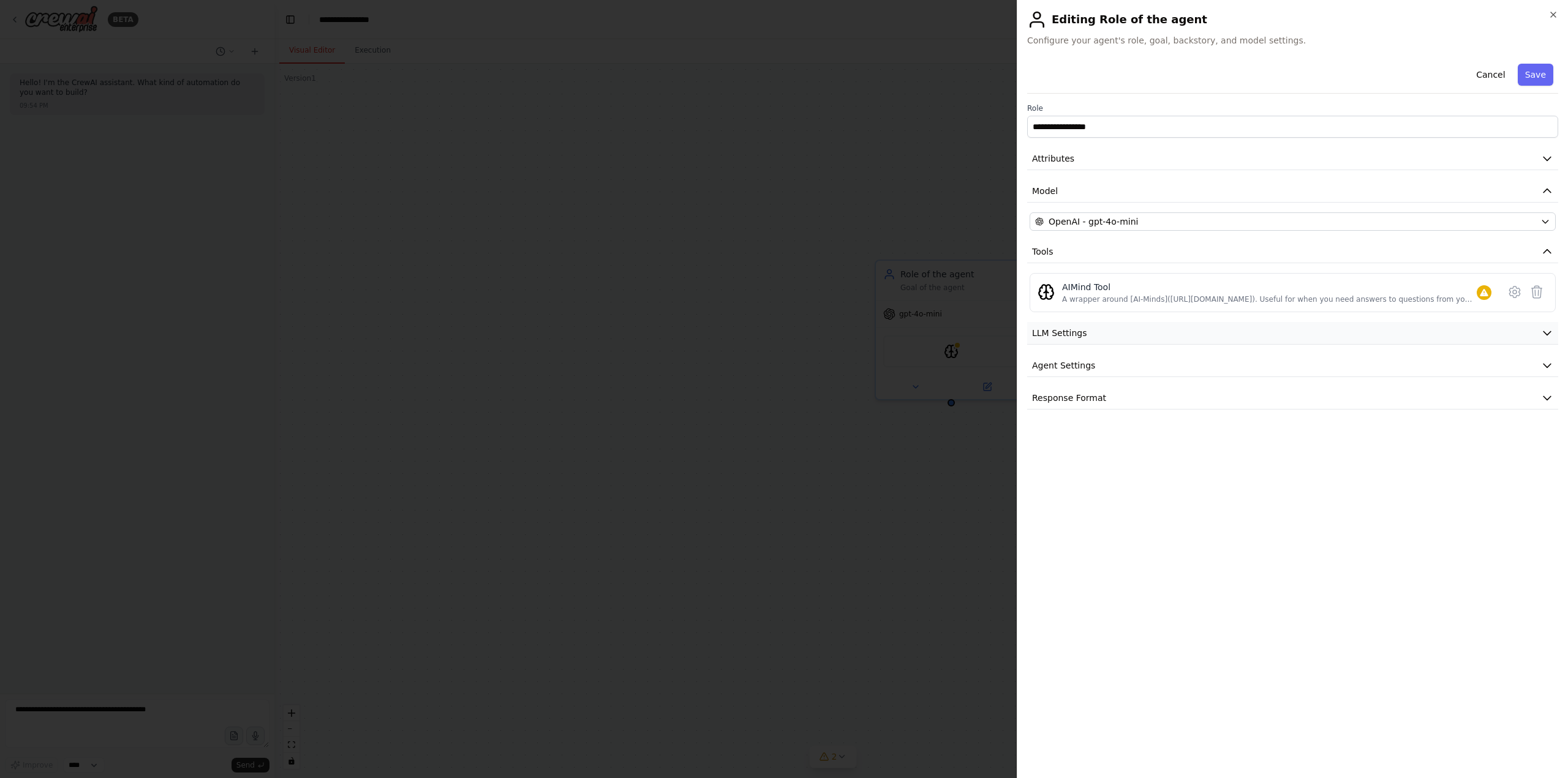
click at [1073, 333] on span "LLM Settings" at bounding box center [1059, 333] width 55 height 12
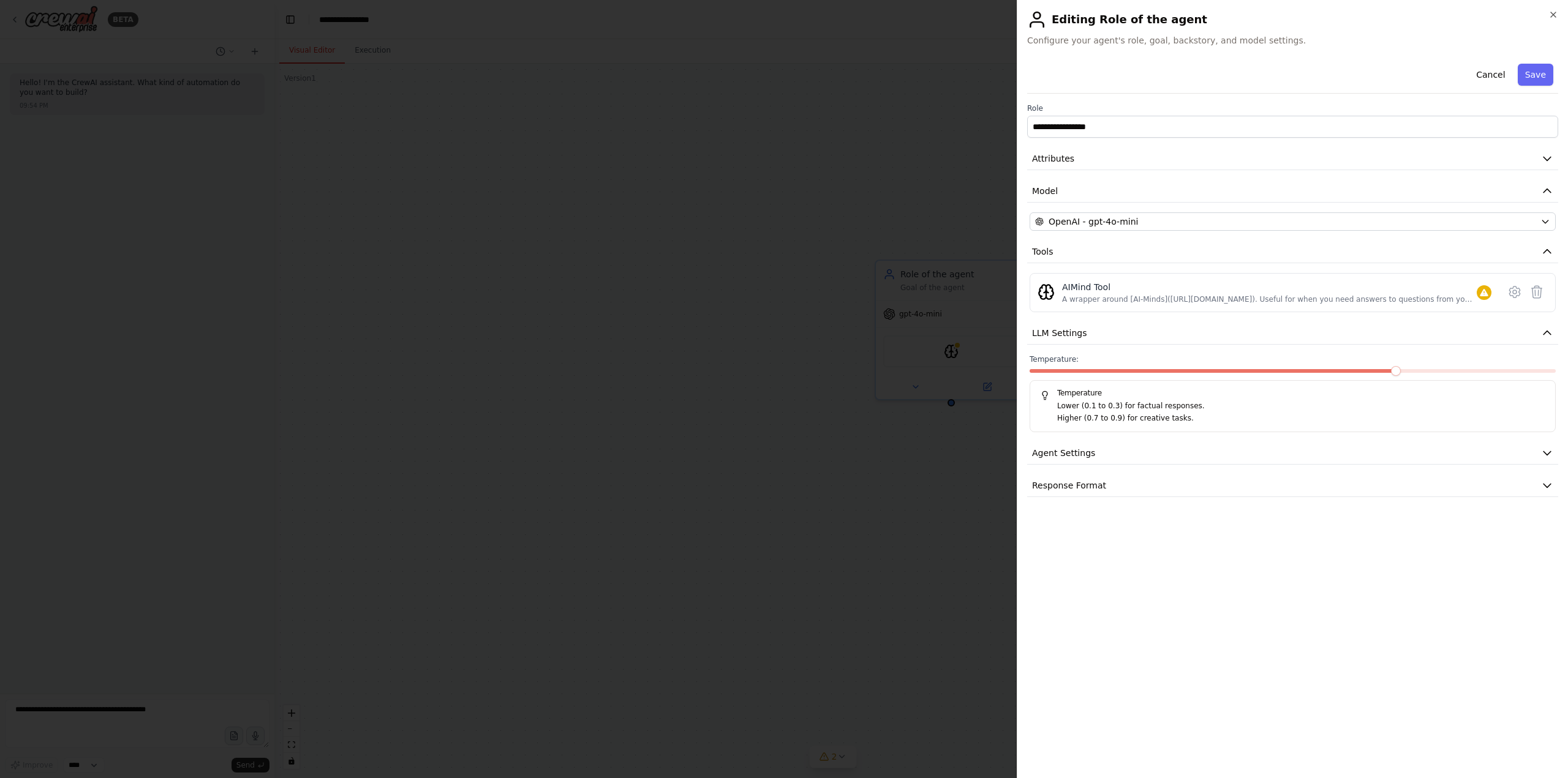
click at [1135, 412] on p "Higher (0.7 to 0.9) for creative tasks." at bounding box center [1300, 418] width 488 height 12
click at [1317, 442] on button "Agent Settings" at bounding box center [1292, 453] width 531 height 23
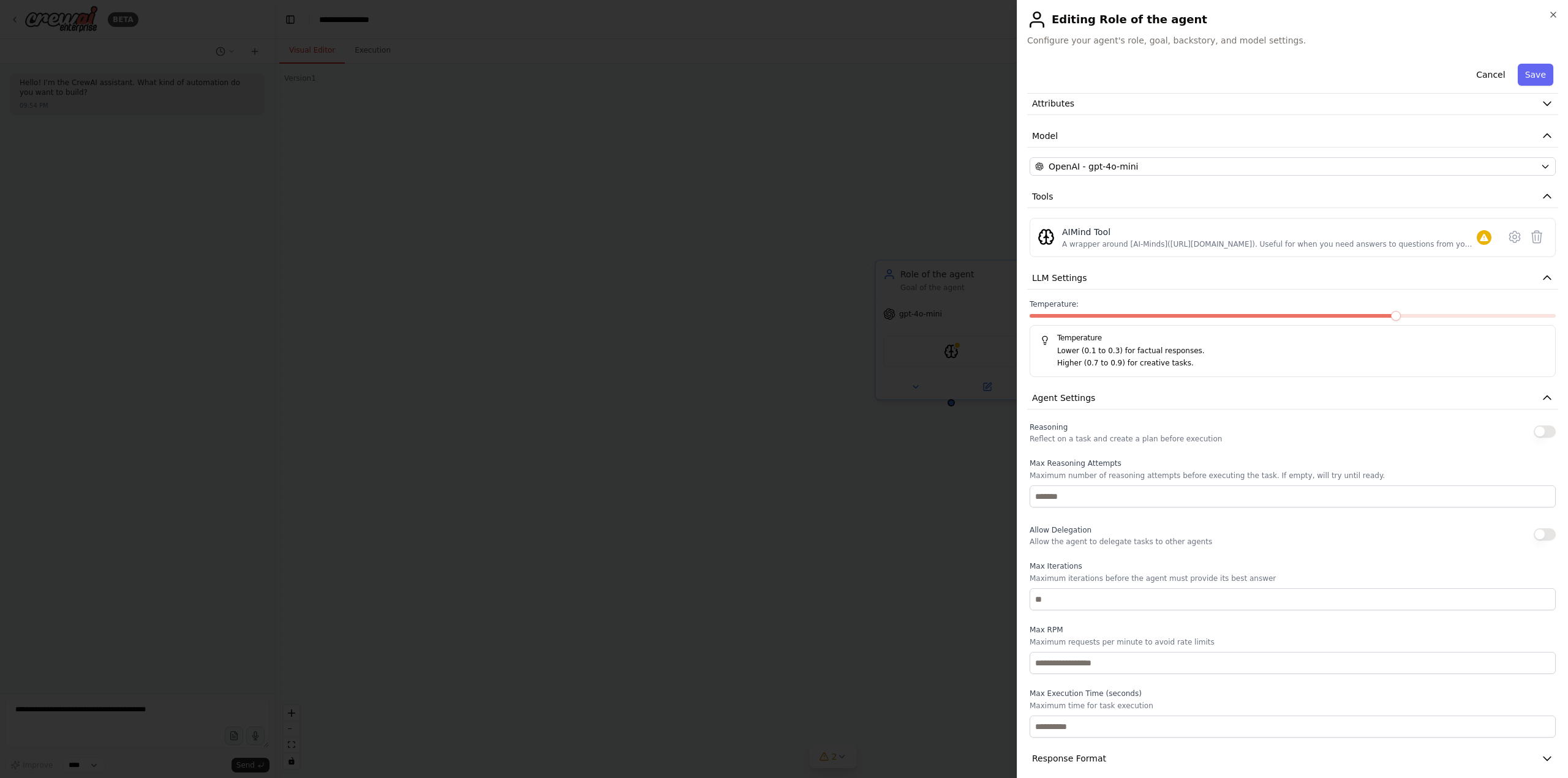
scroll to position [64, 0]
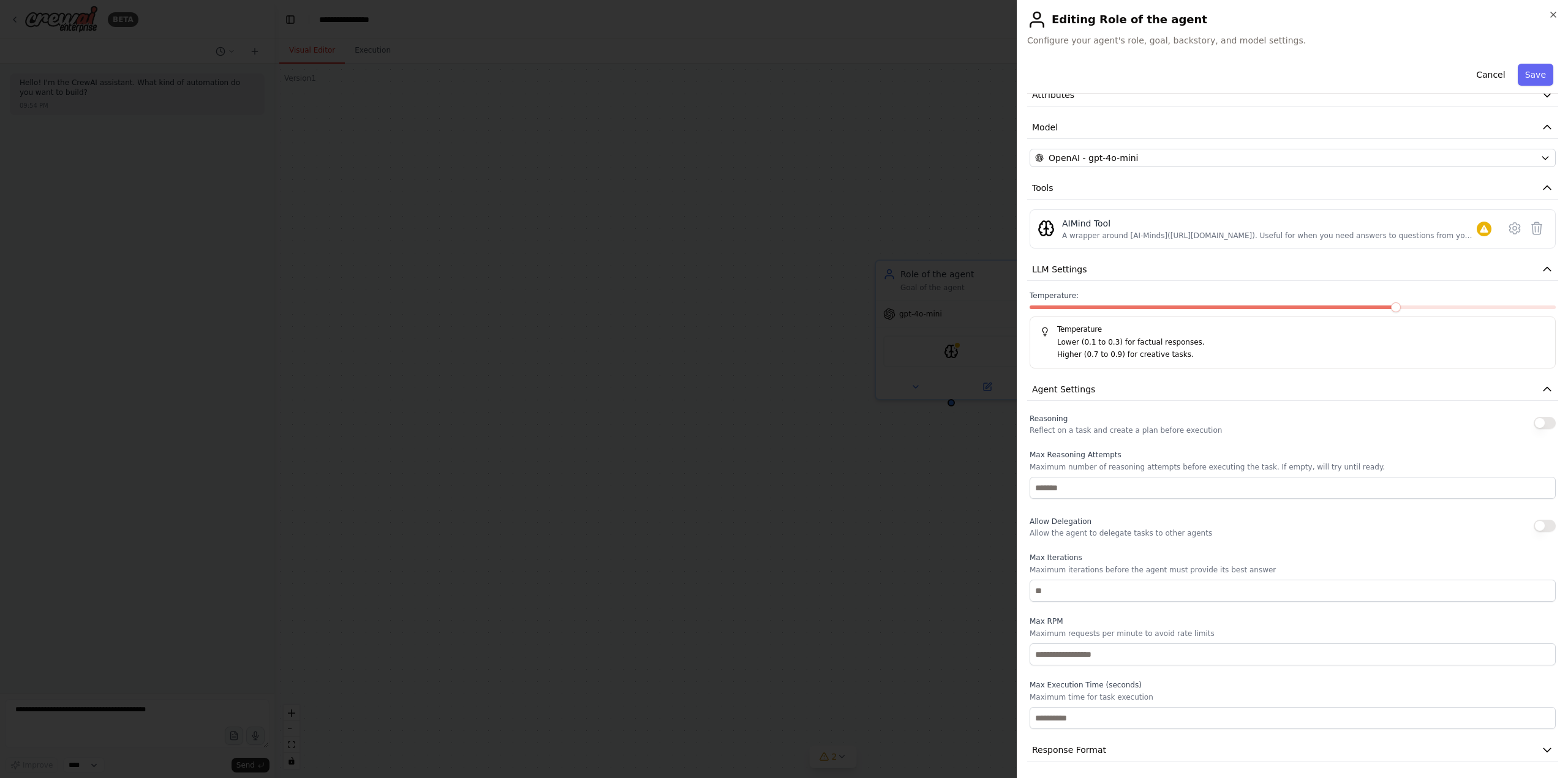
click at [1303, 420] on div "Reasoning Reflect on a task and create a plan before execution" at bounding box center [1293, 423] width 526 height 24
click at [1551, 13] on icon "button" at bounding box center [1553, 15] width 10 height 10
